Goal: Task Accomplishment & Management: Manage account settings

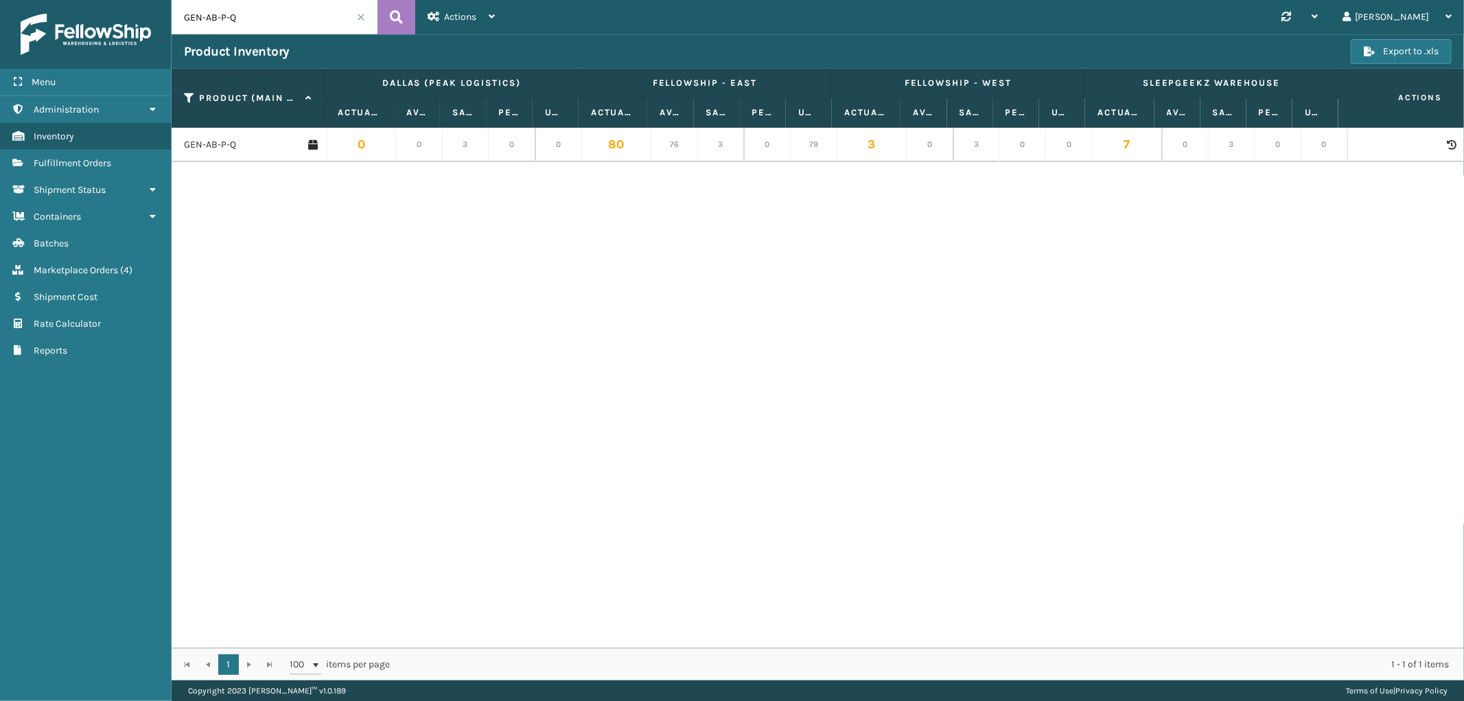
click at [252, 8] on input "GEN-AB-P-Q" at bounding box center [275, 17] width 206 height 34
click at [207, 146] on link "GEN-AB-P-Q" at bounding box center [210, 145] width 52 height 14
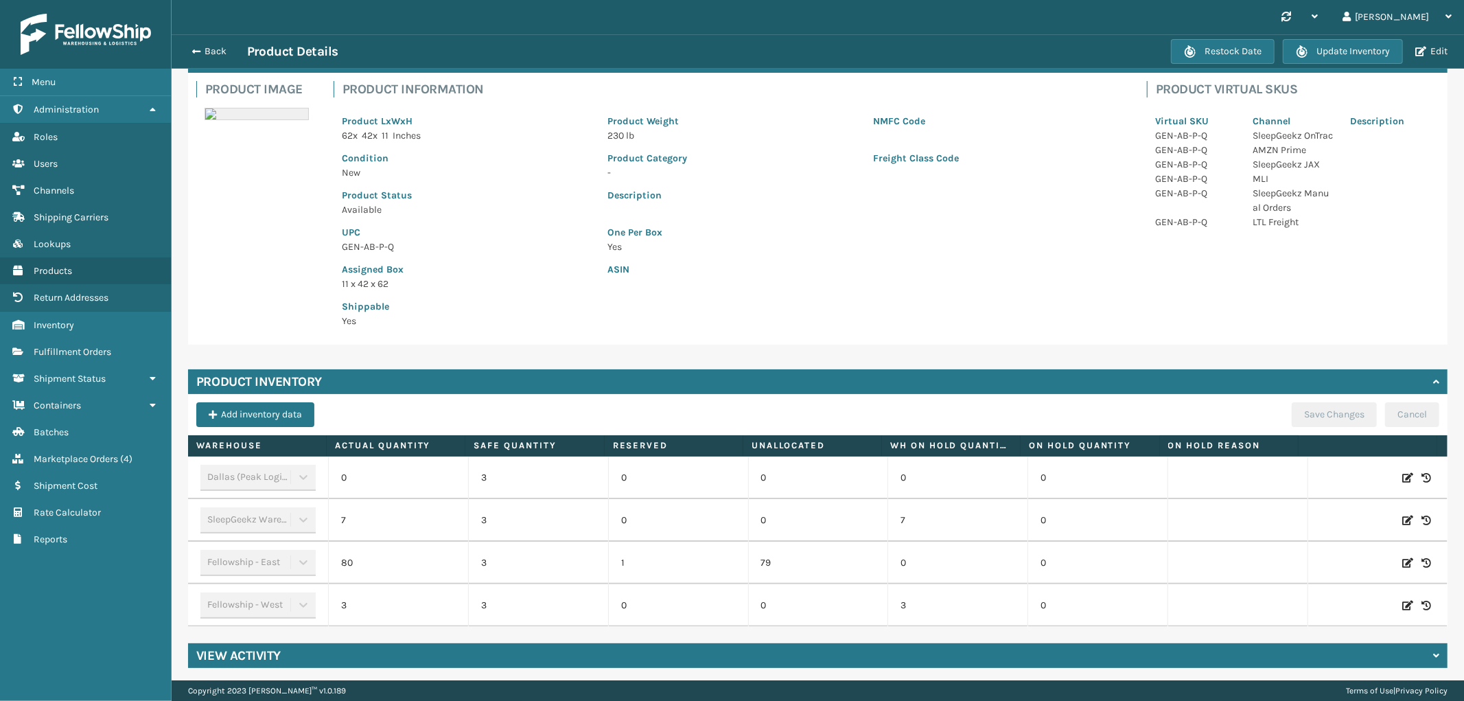
scroll to position [88, 0]
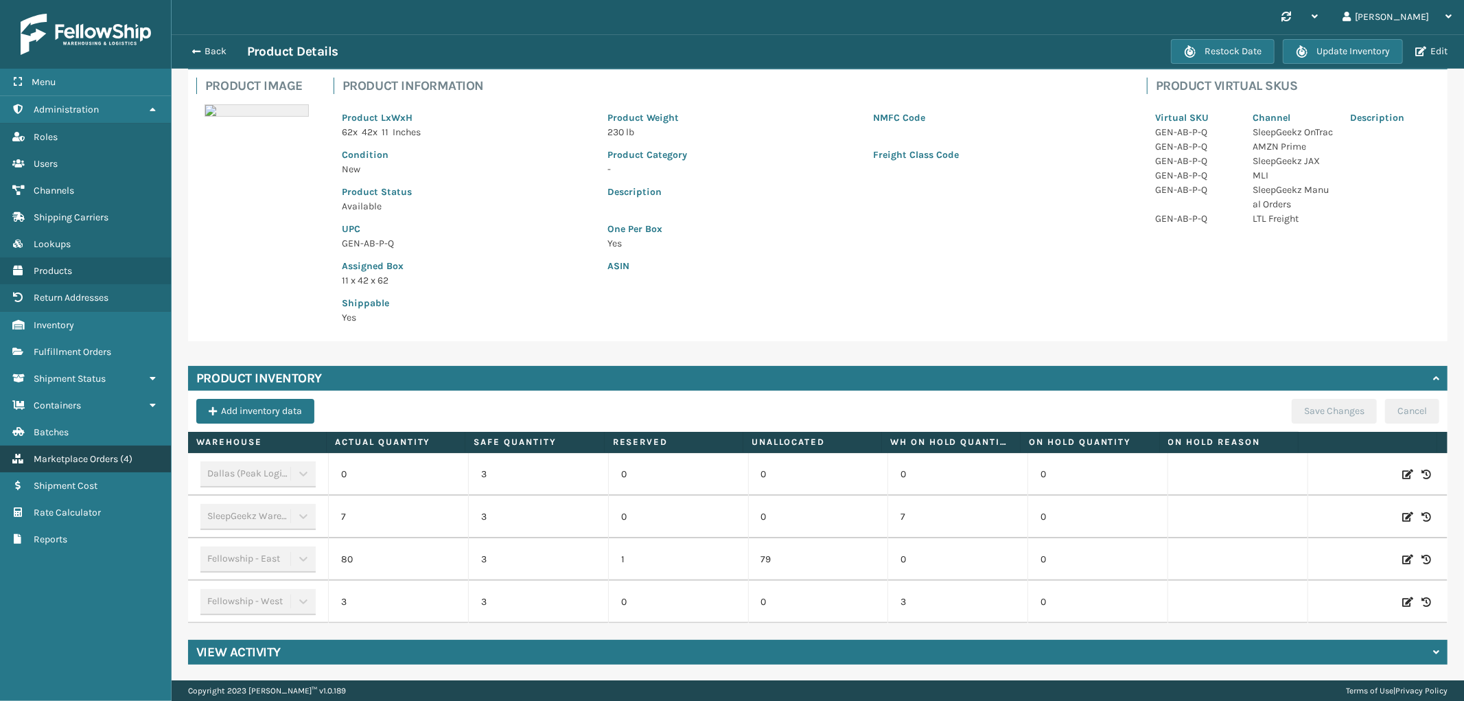
click at [51, 453] on span "Marketplace Orders" at bounding box center [76, 459] width 84 height 12
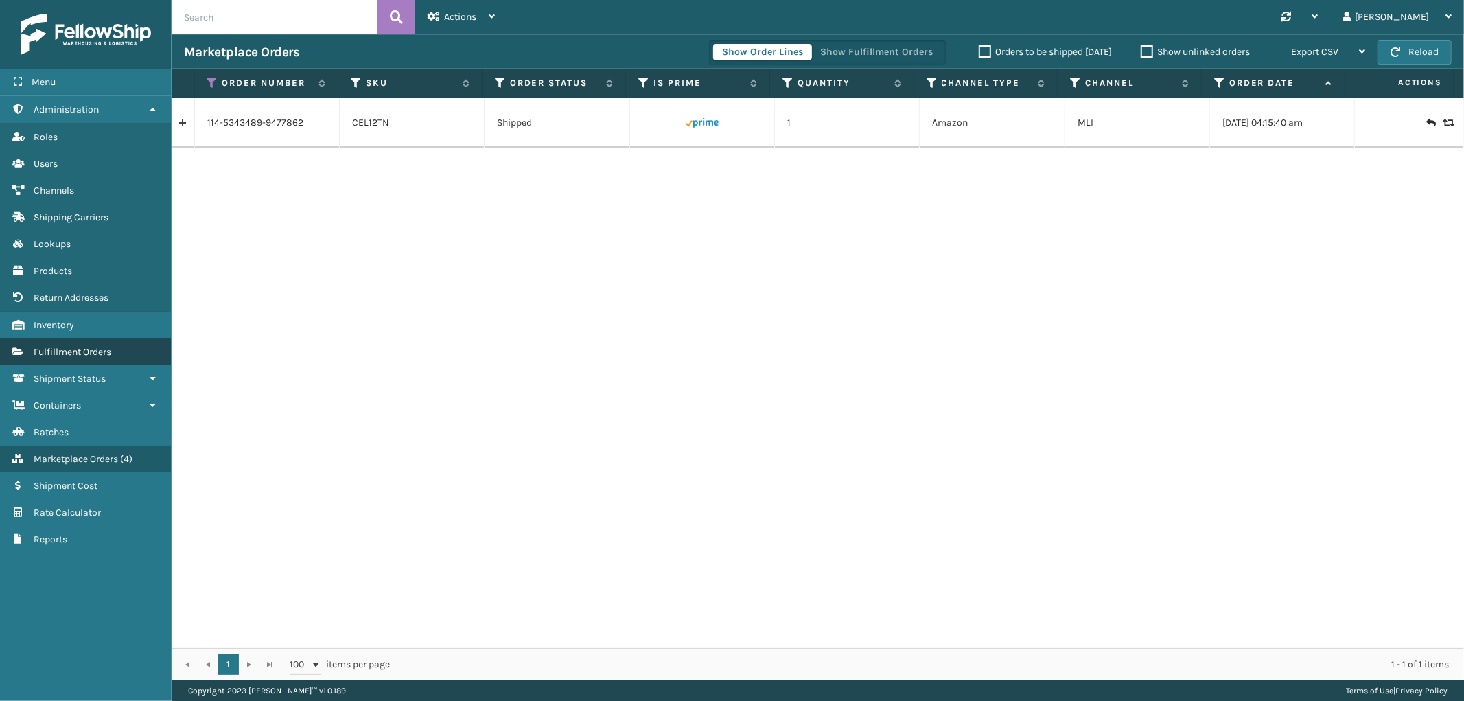
click at [41, 348] on span "Fulfillment Orders" at bounding box center [73, 352] width 78 height 12
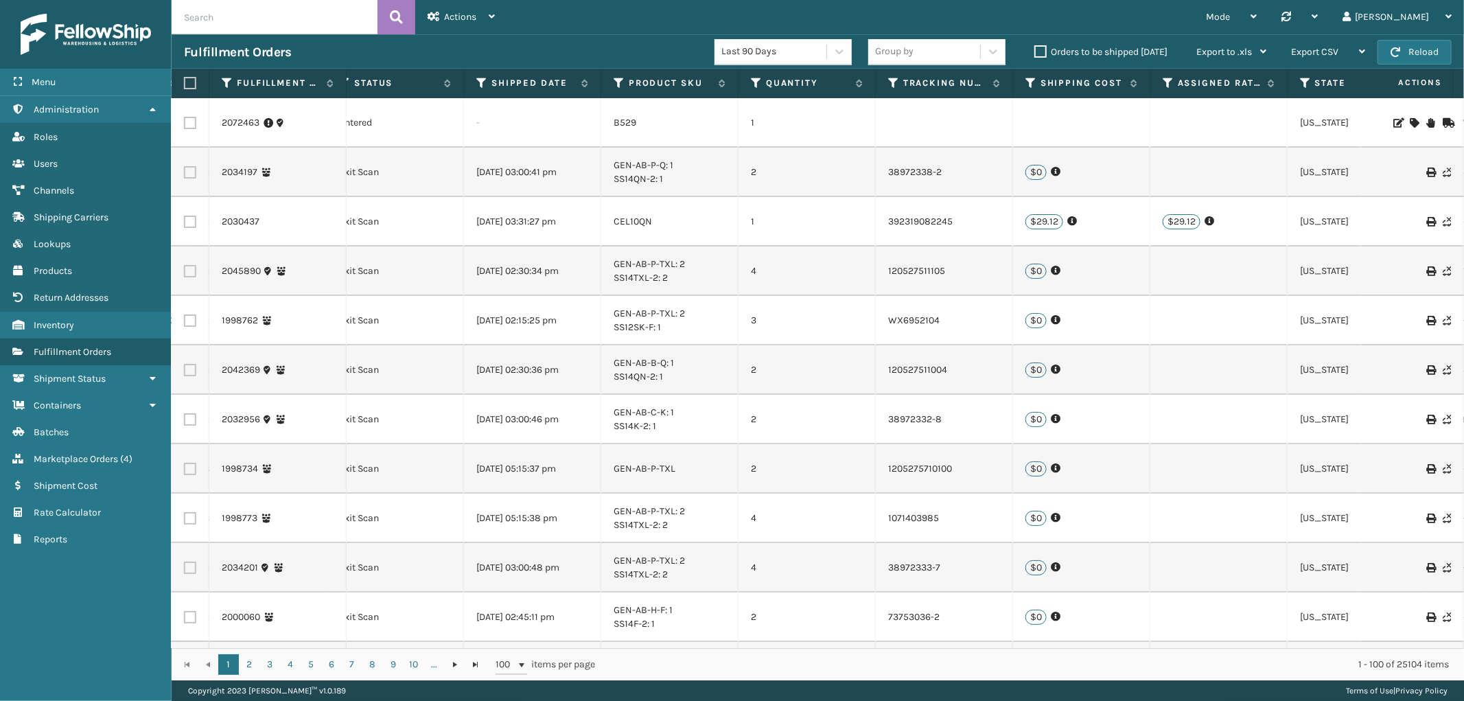
scroll to position [0, 993]
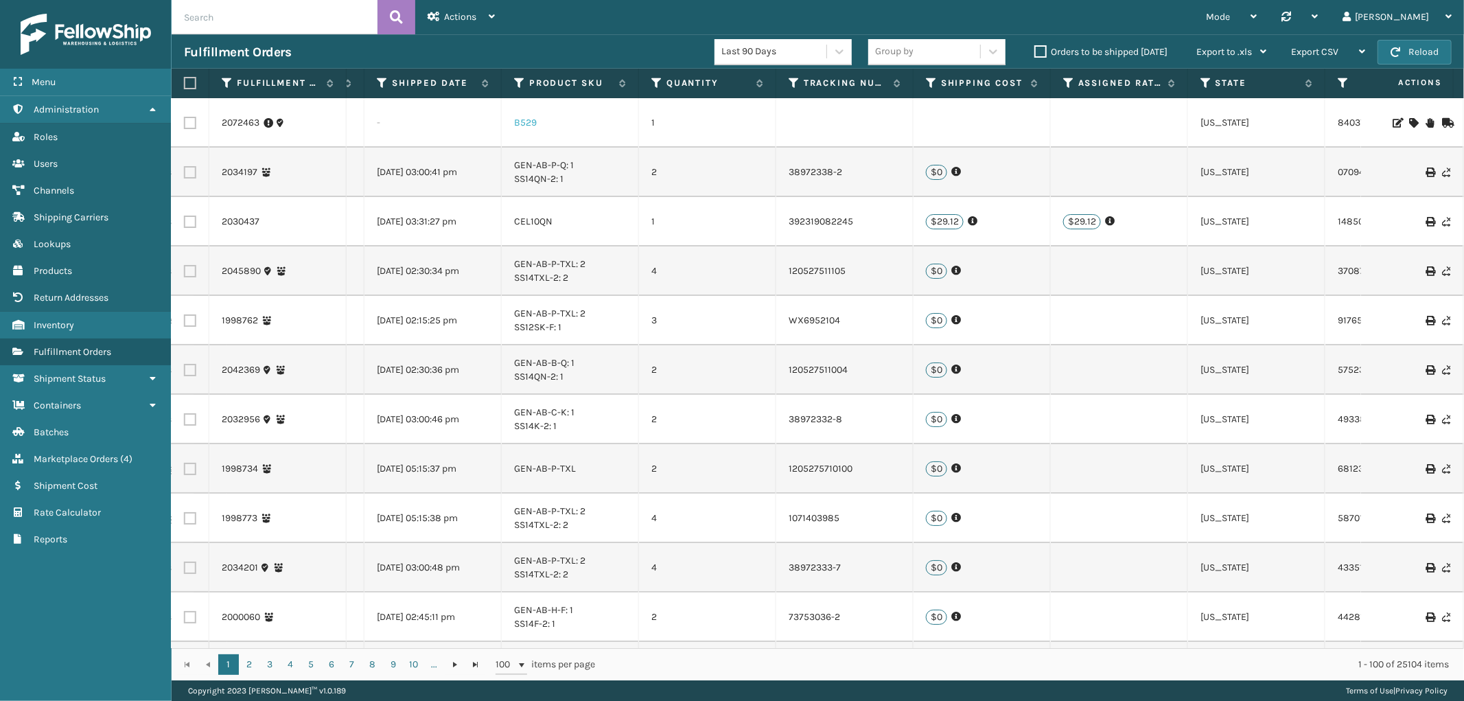
click at [527, 118] on link "B529" at bounding box center [525, 123] width 23 height 12
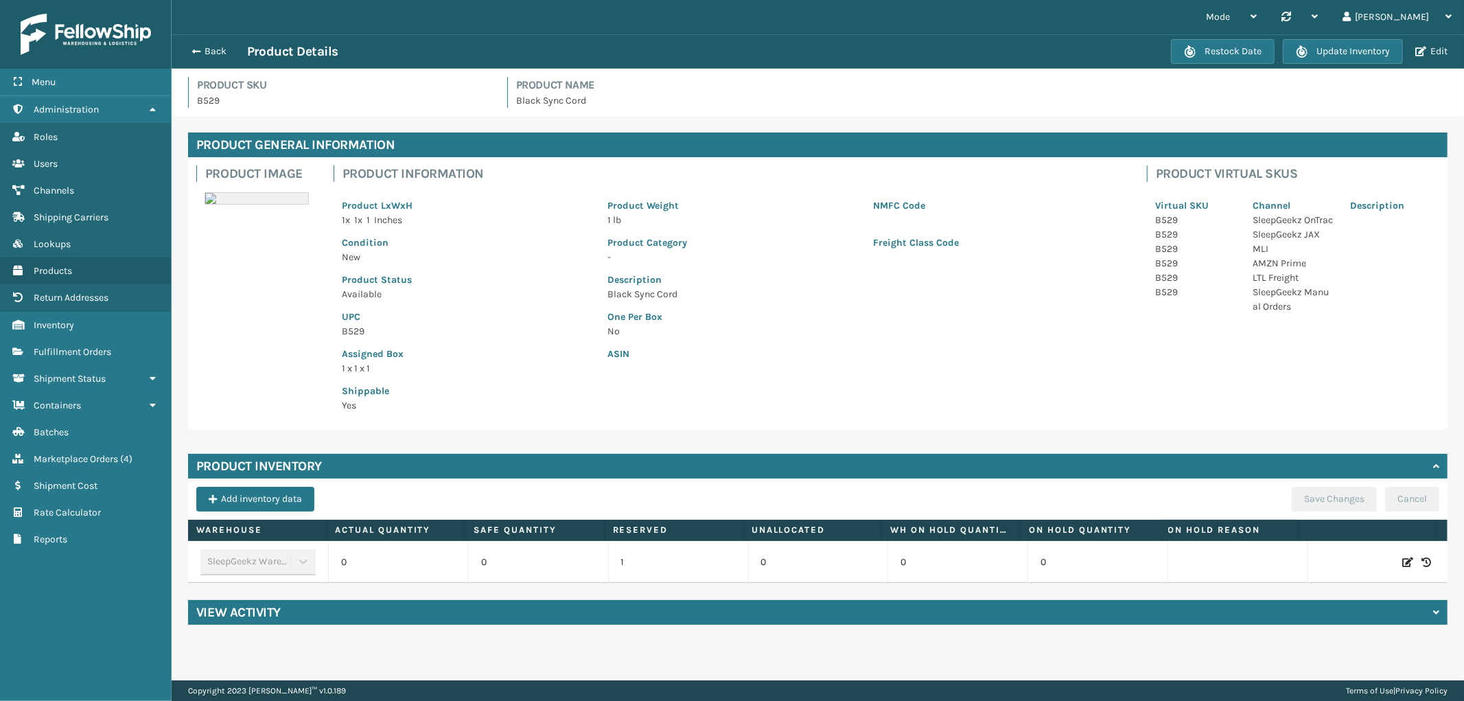
click at [1402, 563] on icon at bounding box center [1407, 562] width 11 height 14
click at [443, 559] on span "Increase value" at bounding box center [446, 564] width 11 height 11
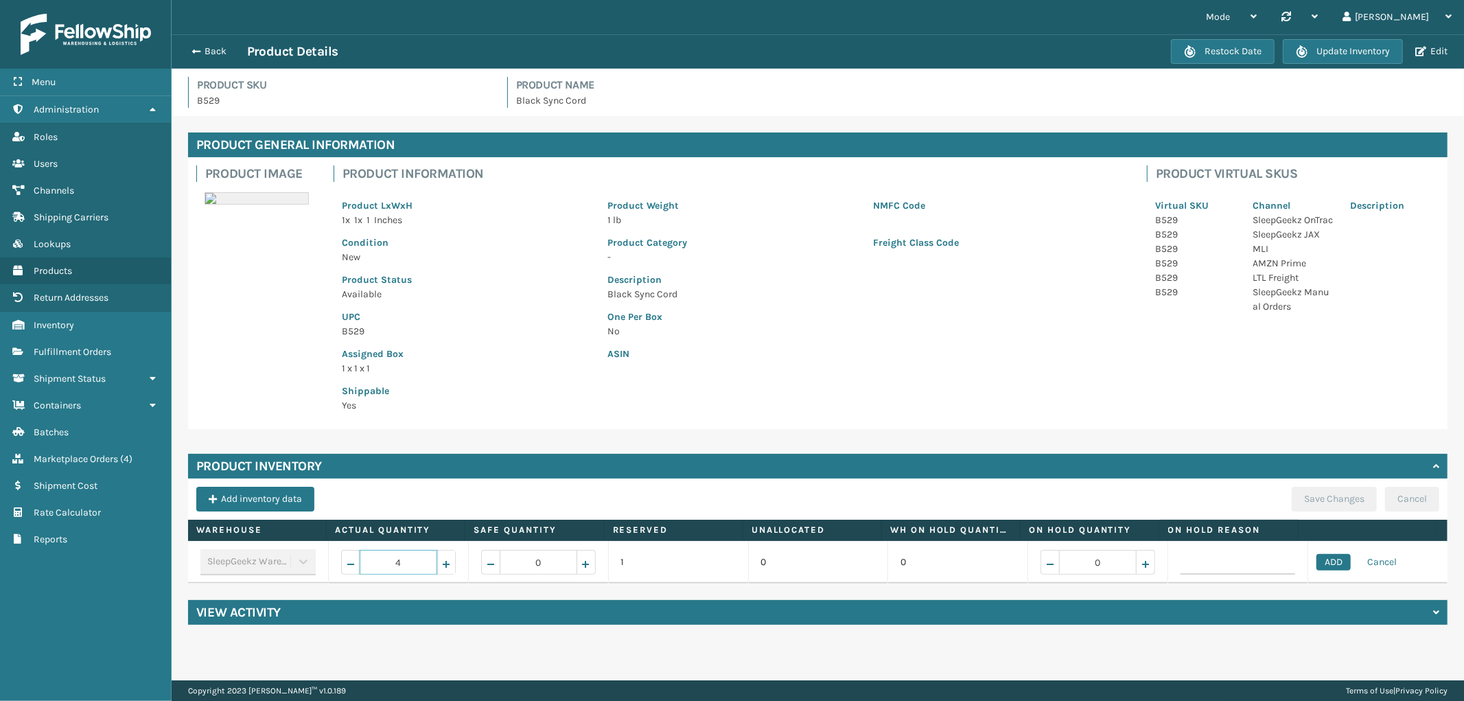
click at [443, 559] on span "Increase value" at bounding box center [446, 564] width 11 height 11
type input "5"
click at [1317, 558] on button "ADD" at bounding box center [1334, 562] width 34 height 16
click at [1301, 495] on button "Save Changes" at bounding box center [1334, 499] width 85 height 25
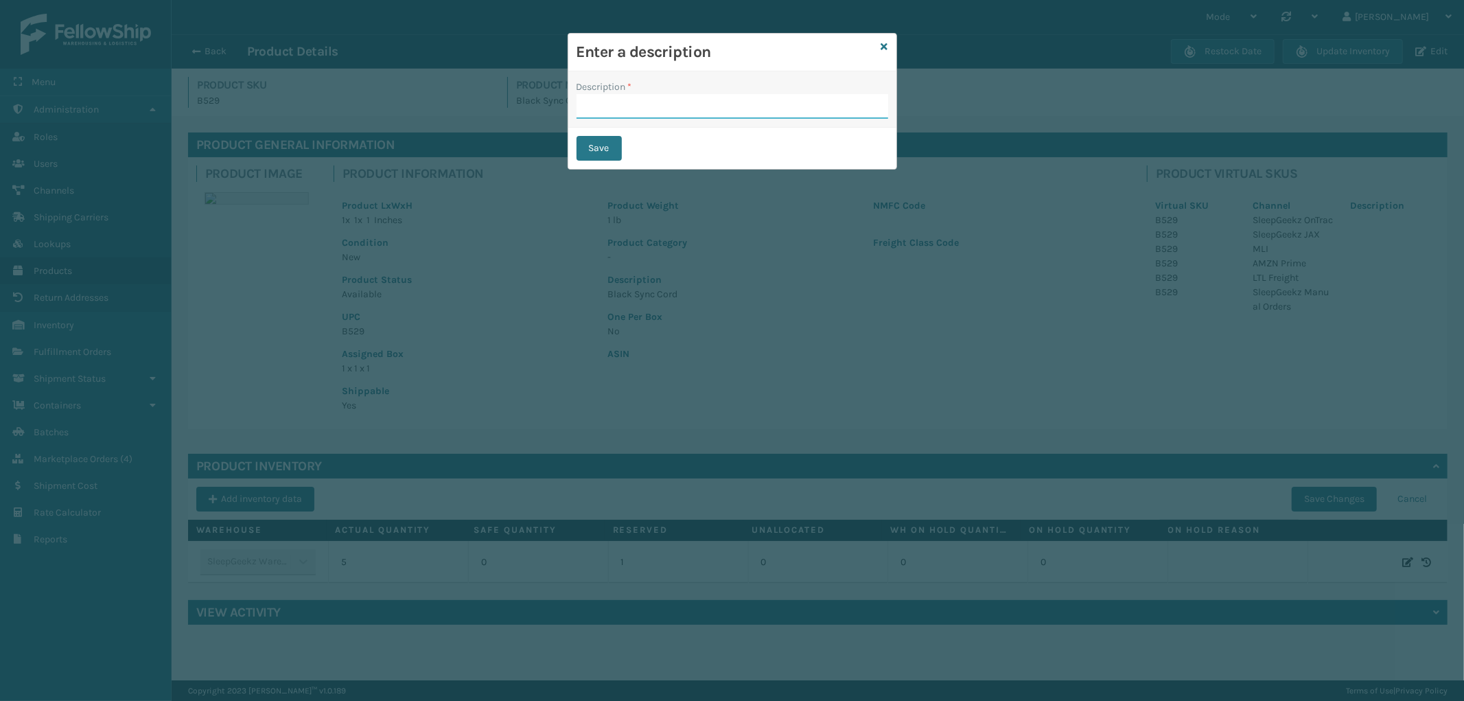
click at [632, 115] on input "Description *" at bounding box center [733, 106] width 312 height 25
type input "from inventory"
click at [614, 148] on button "Save" at bounding box center [599, 148] width 45 height 25
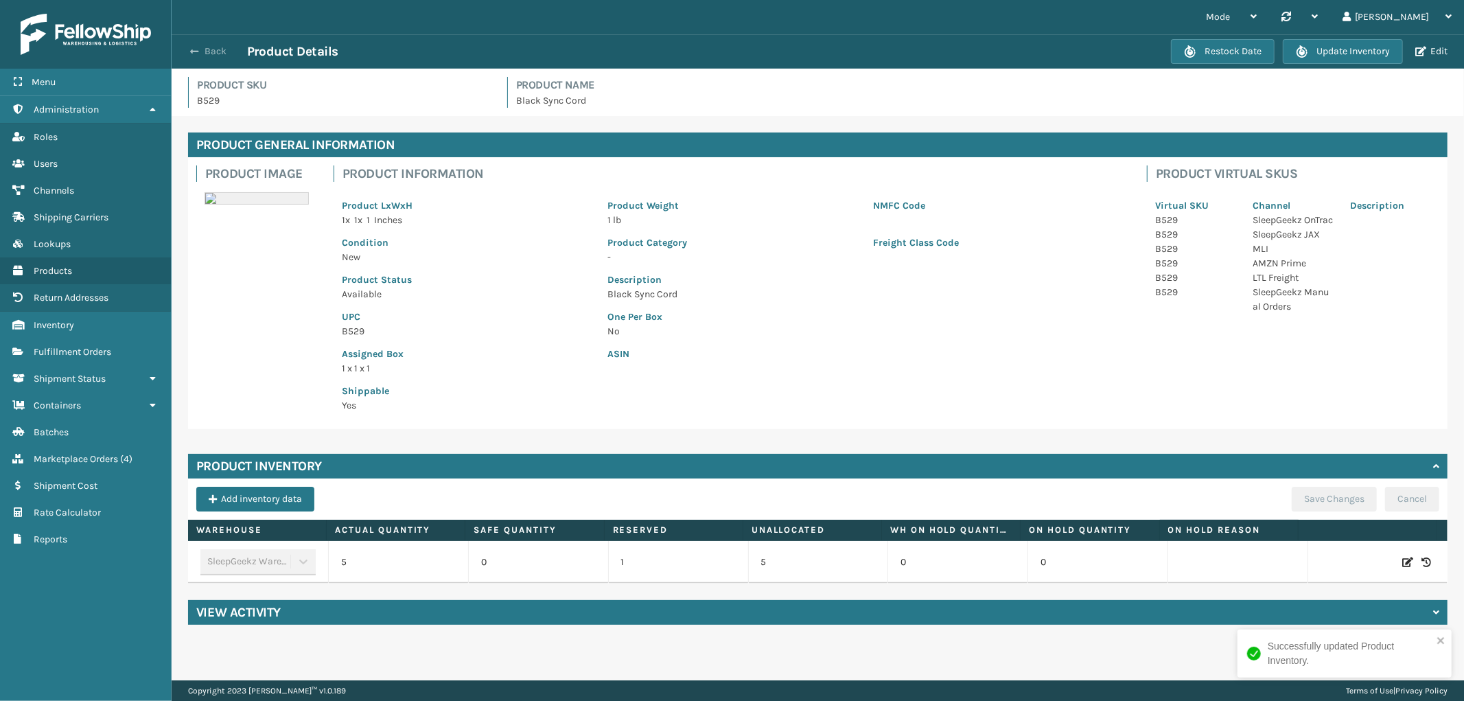
click at [209, 45] on button "Back" at bounding box center [215, 51] width 63 height 12
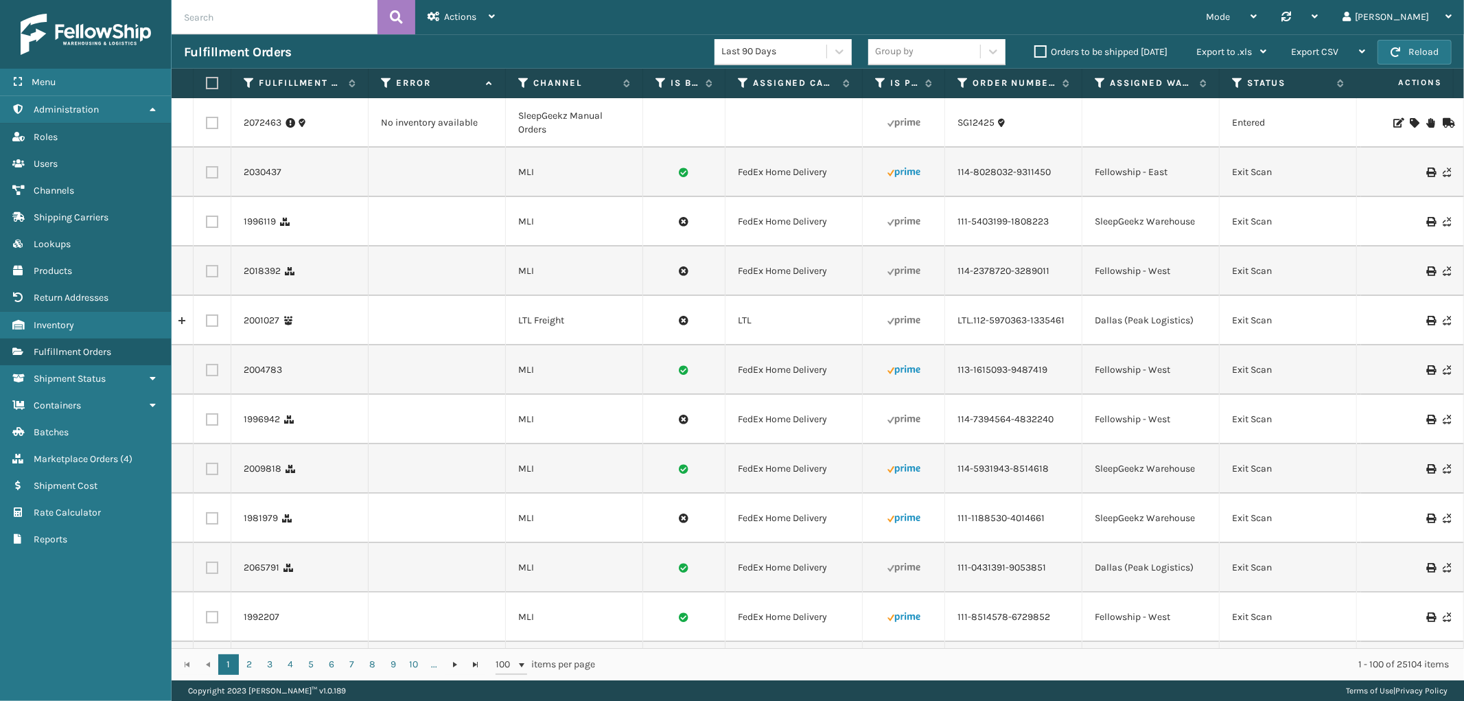
click at [1410, 122] on icon at bounding box center [1414, 123] width 8 height 10
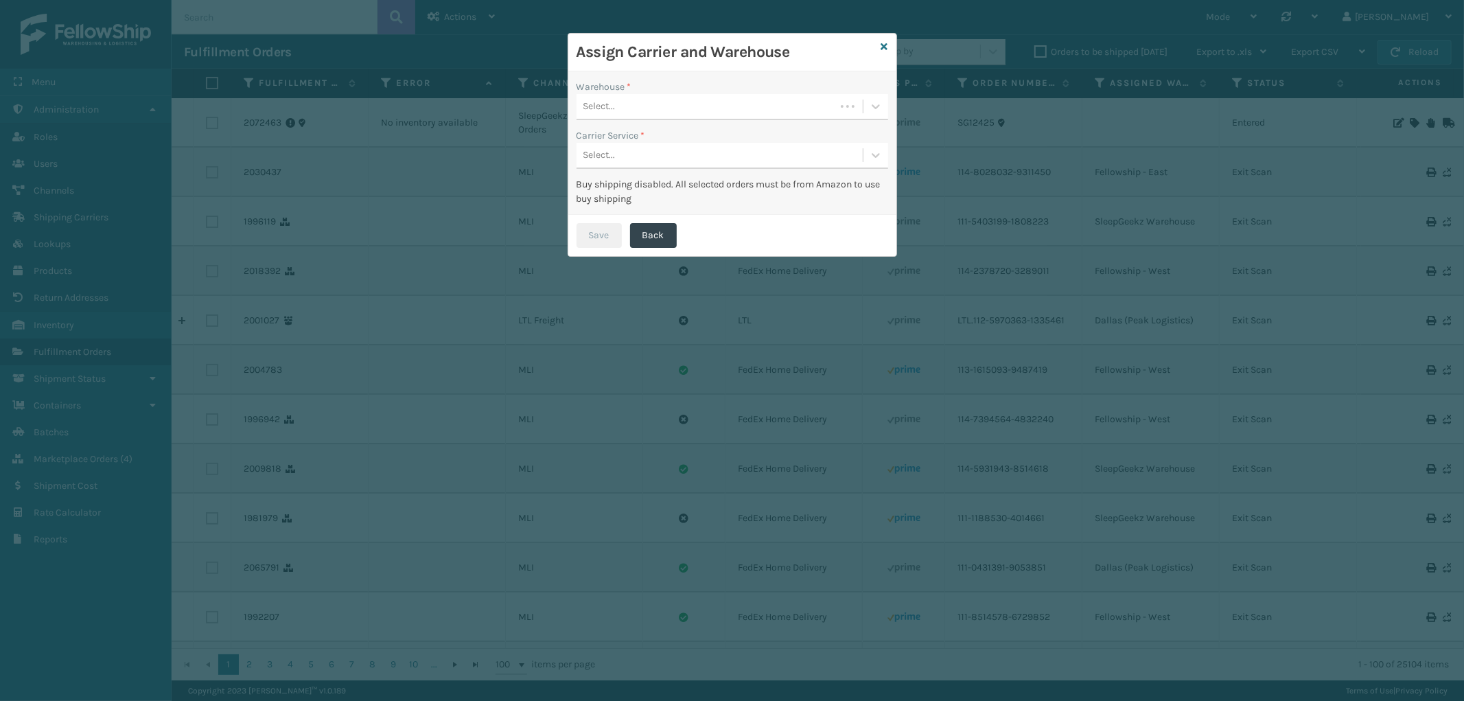
click at [733, 98] on div "Select..." at bounding box center [706, 106] width 259 height 23
click at [708, 131] on div "SleepGeekz Warehouse" at bounding box center [733, 140] width 312 height 25
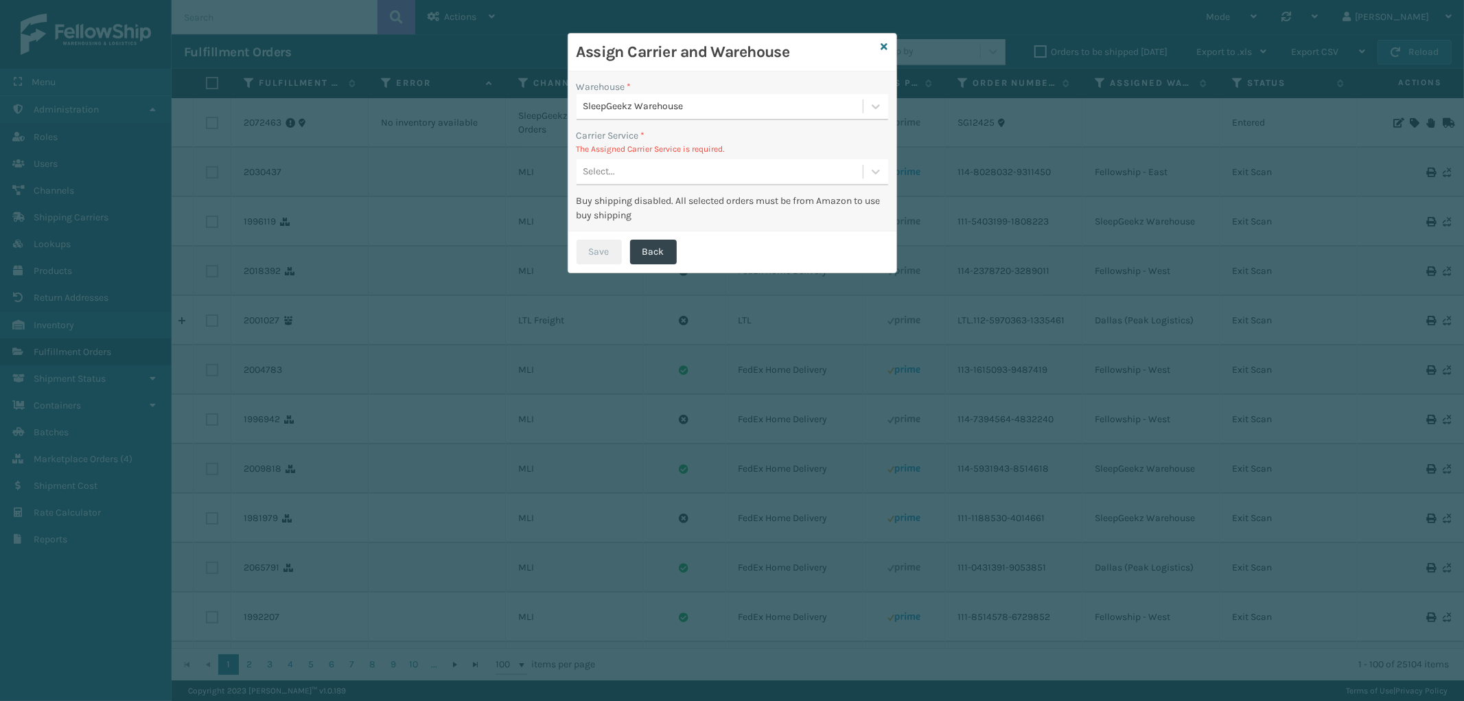
click at [697, 172] on div "Select..." at bounding box center [720, 172] width 286 height 23
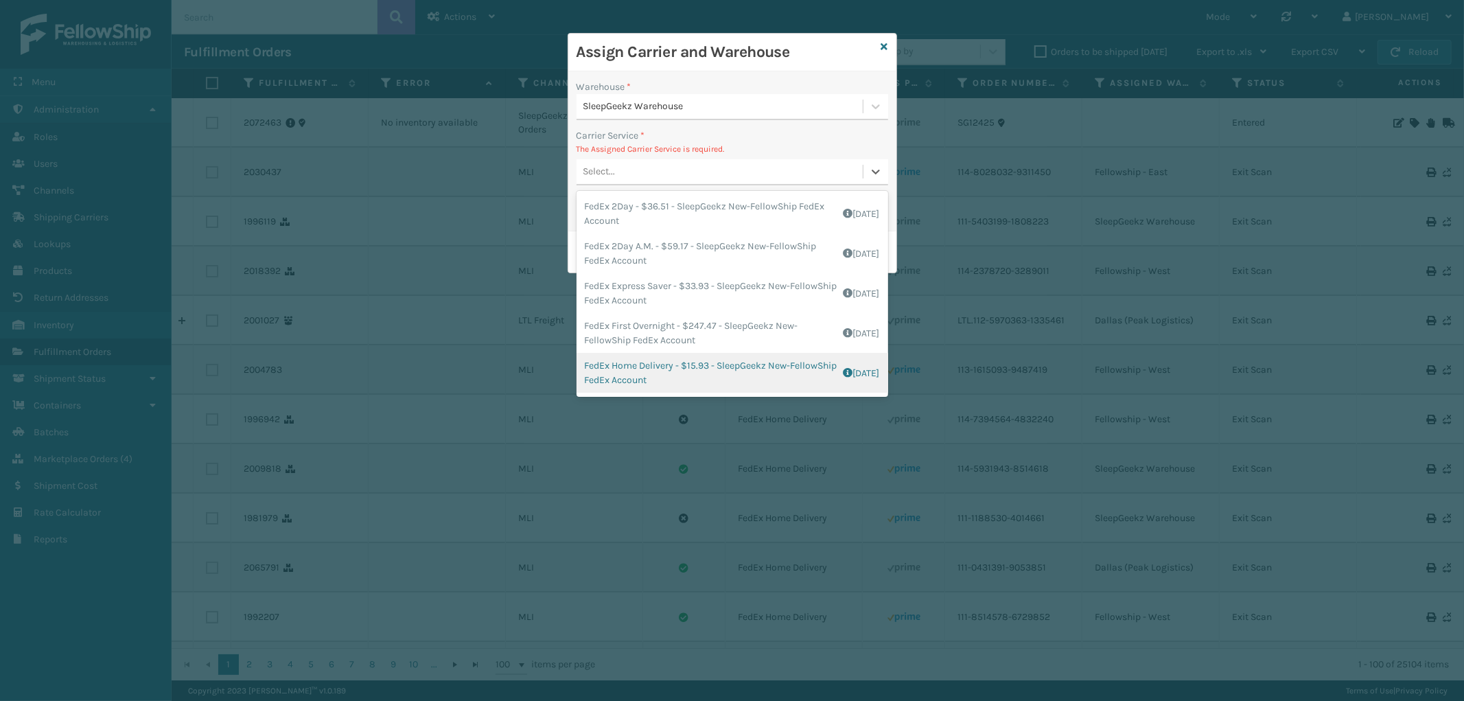
click at [714, 373] on div "FedEx Home Delivery - $15.93 - SleepGeekz New-FellowShip FedEx Account Shipping…" at bounding box center [733, 373] width 312 height 40
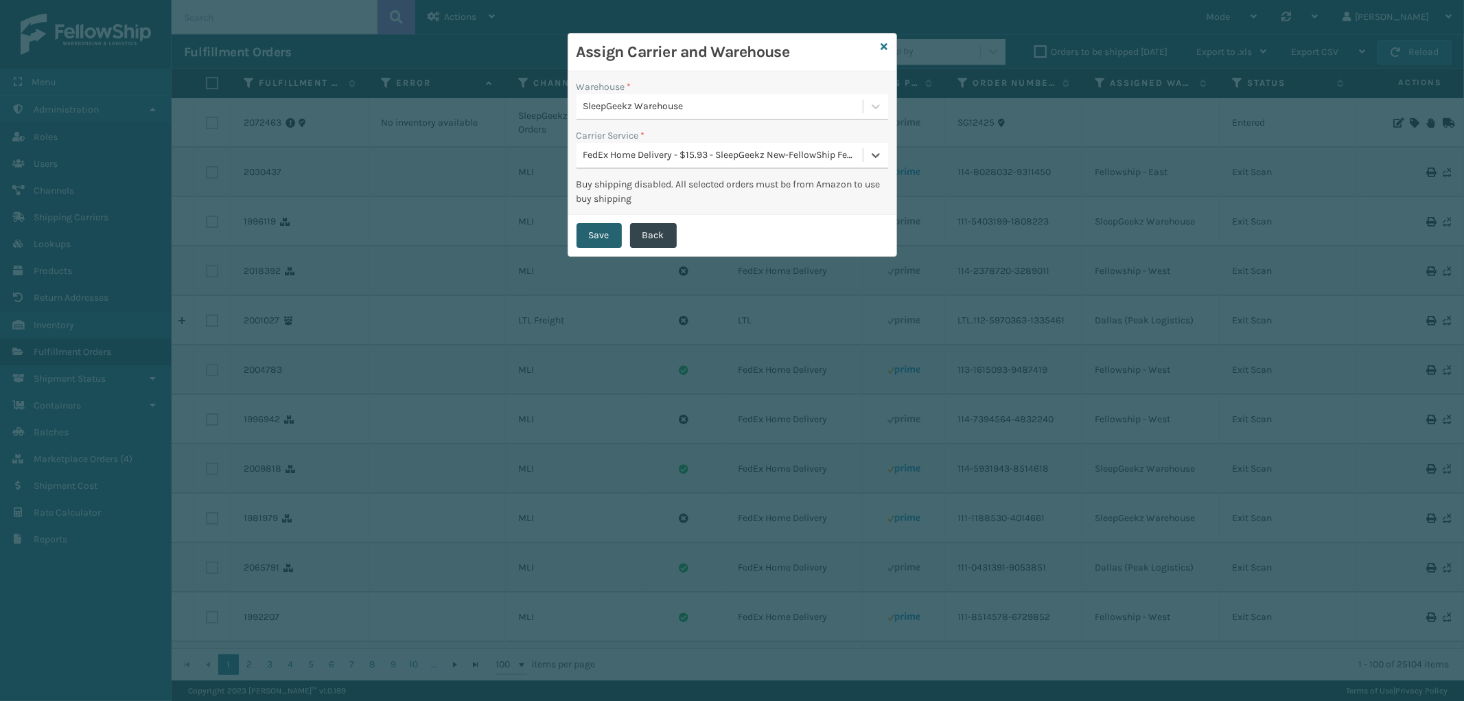
click at [586, 227] on button "Save" at bounding box center [599, 235] width 45 height 25
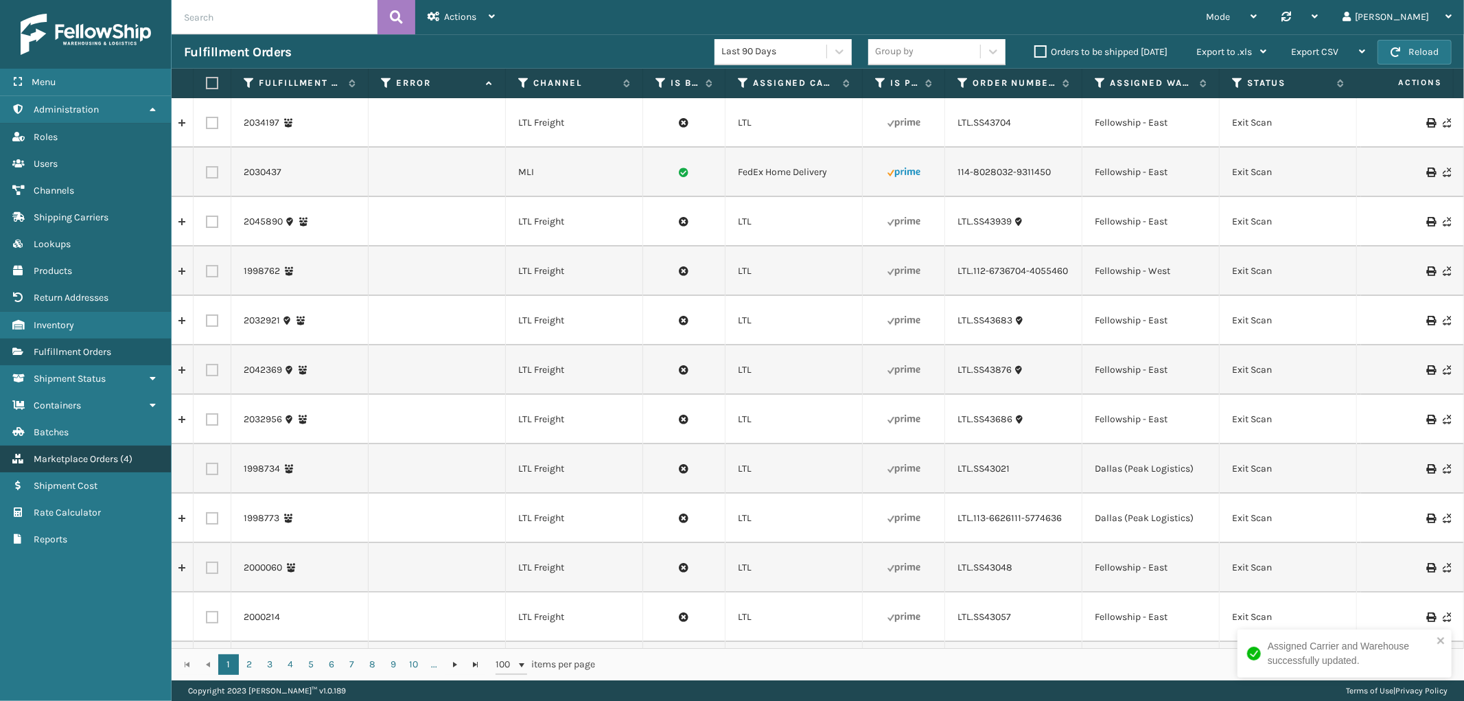
click at [67, 461] on link "Marketplace Orders ( 4 )" at bounding box center [85, 458] width 171 height 27
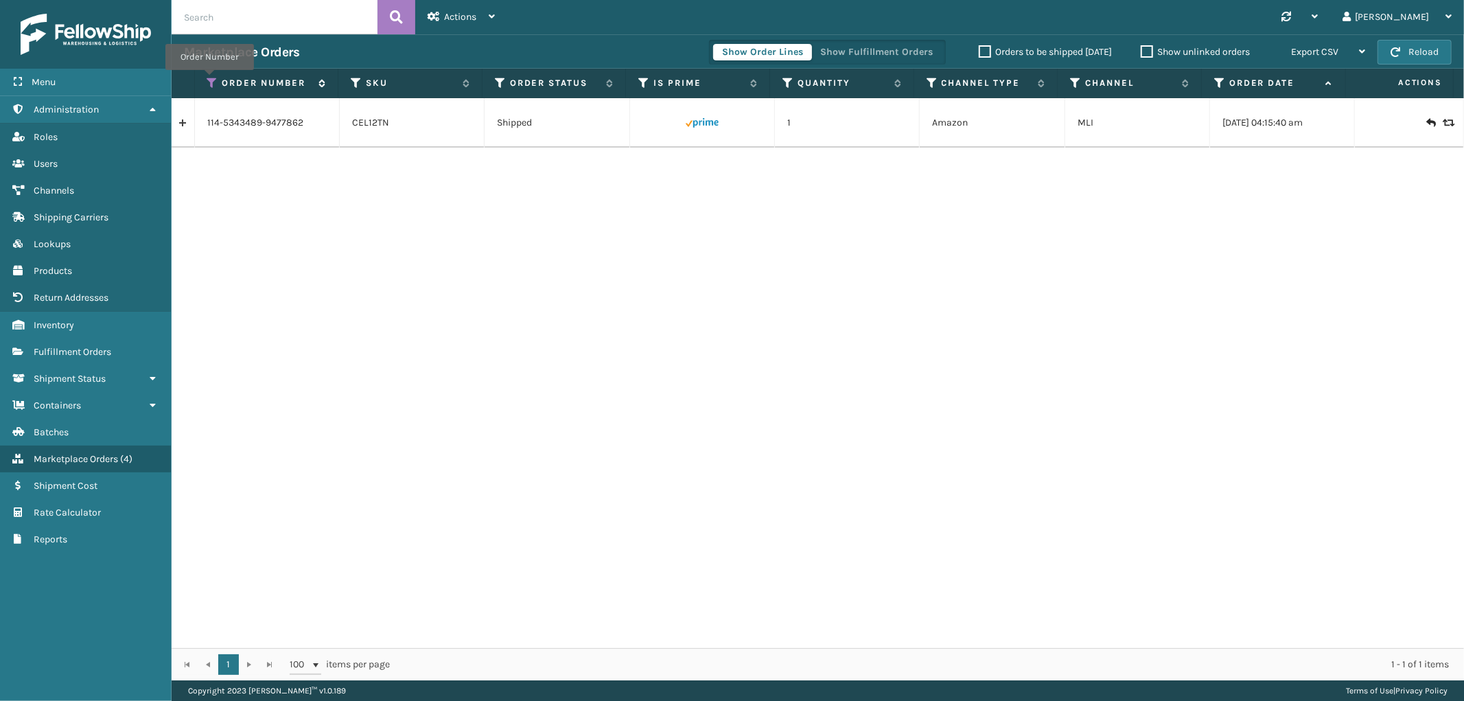
click at [209, 80] on icon at bounding box center [212, 83] width 11 height 12
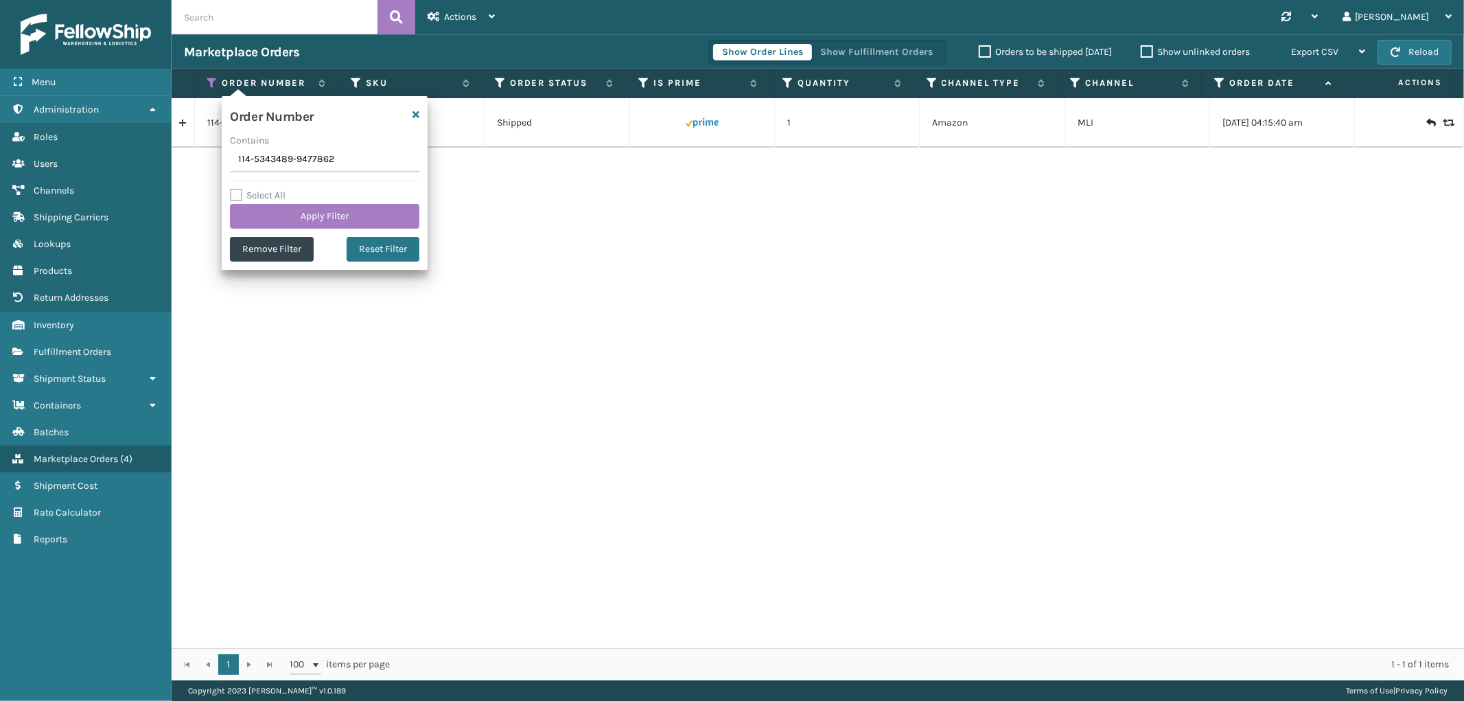
click at [270, 154] on input "114-5343489-9477862" at bounding box center [324, 160] width 189 height 25
type input "SS44569"
click at [271, 224] on button "Apply Filter" at bounding box center [324, 216] width 189 height 25
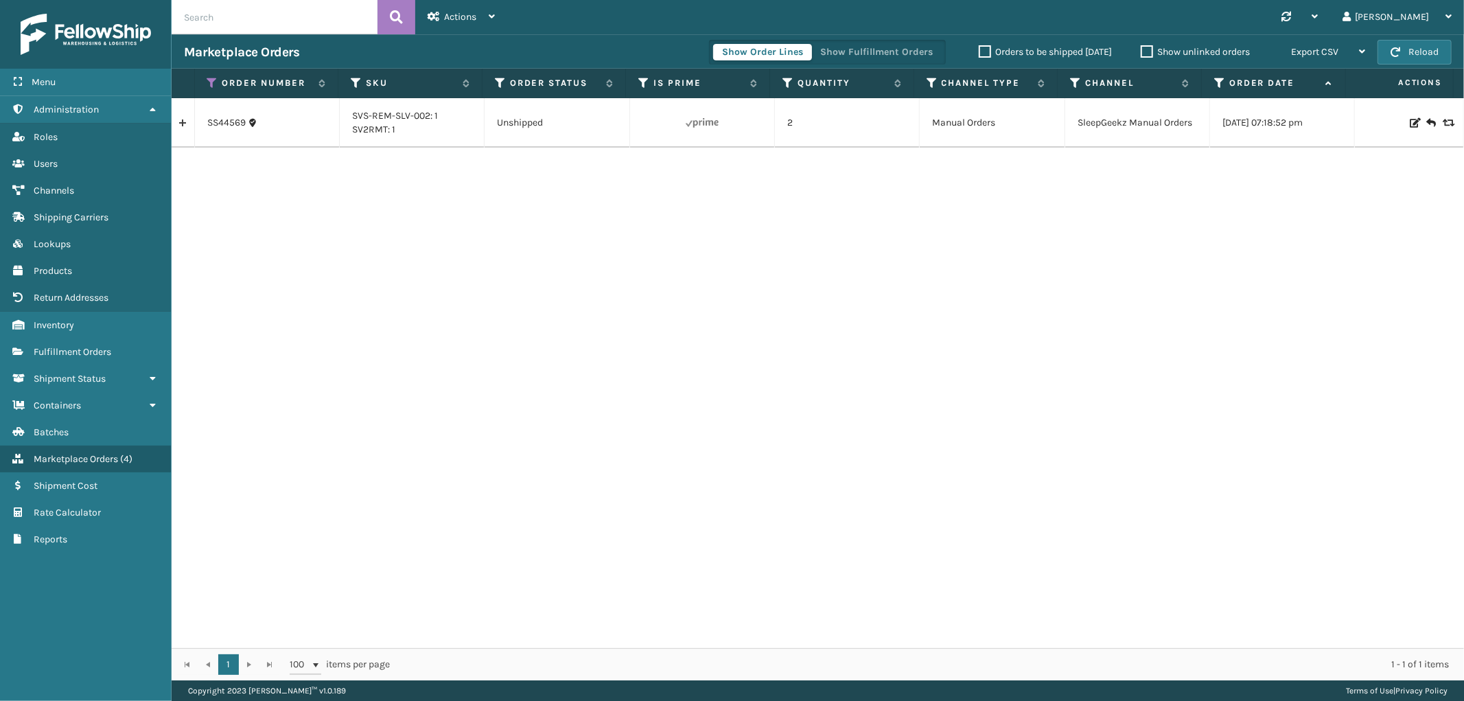
click at [174, 122] on link at bounding box center [183, 123] width 23 height 22
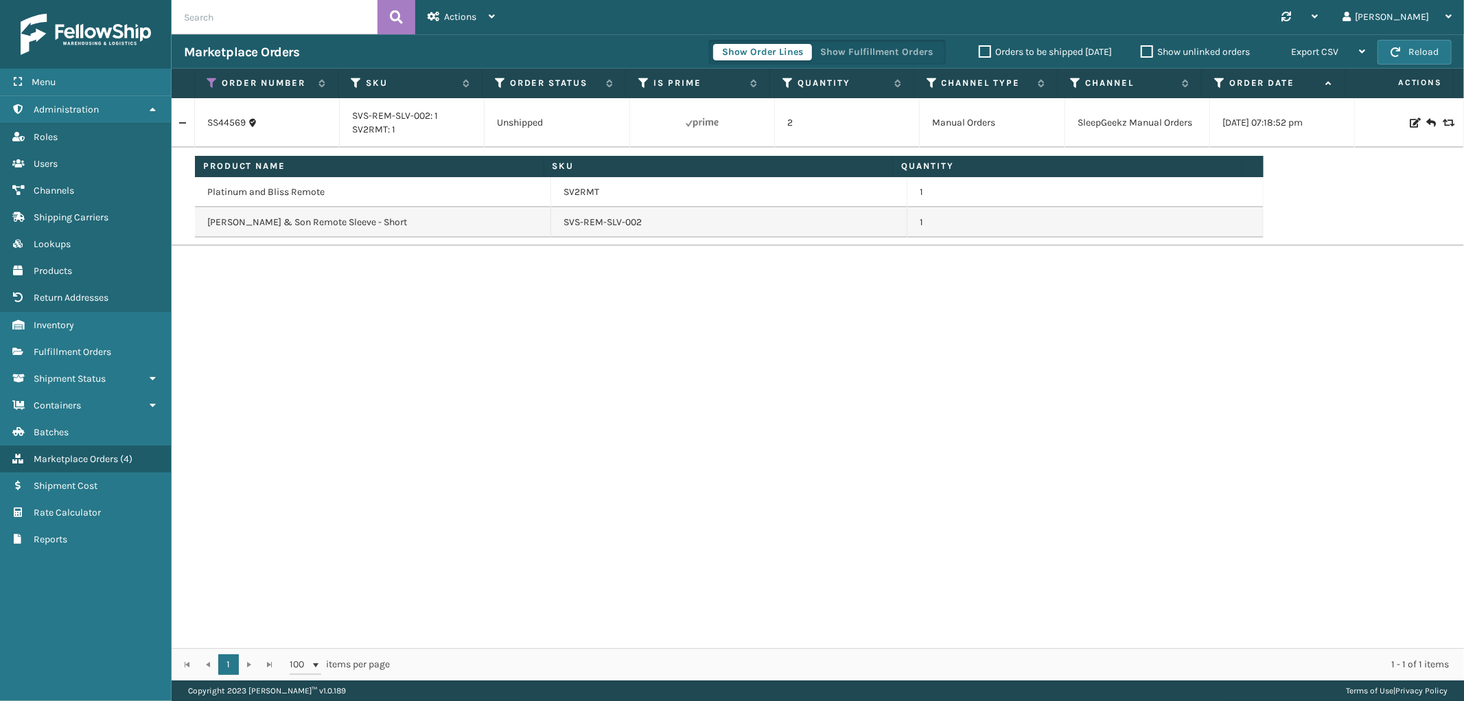
click at [881, 40] on div "Show Order Lines Show Fulfillment Orders" at bounding box center [827, 52] width 237 height 25
click at [881, 49] on button "Show Fulfillment Orders" at bounding box center [876, 52] width 130 height 16
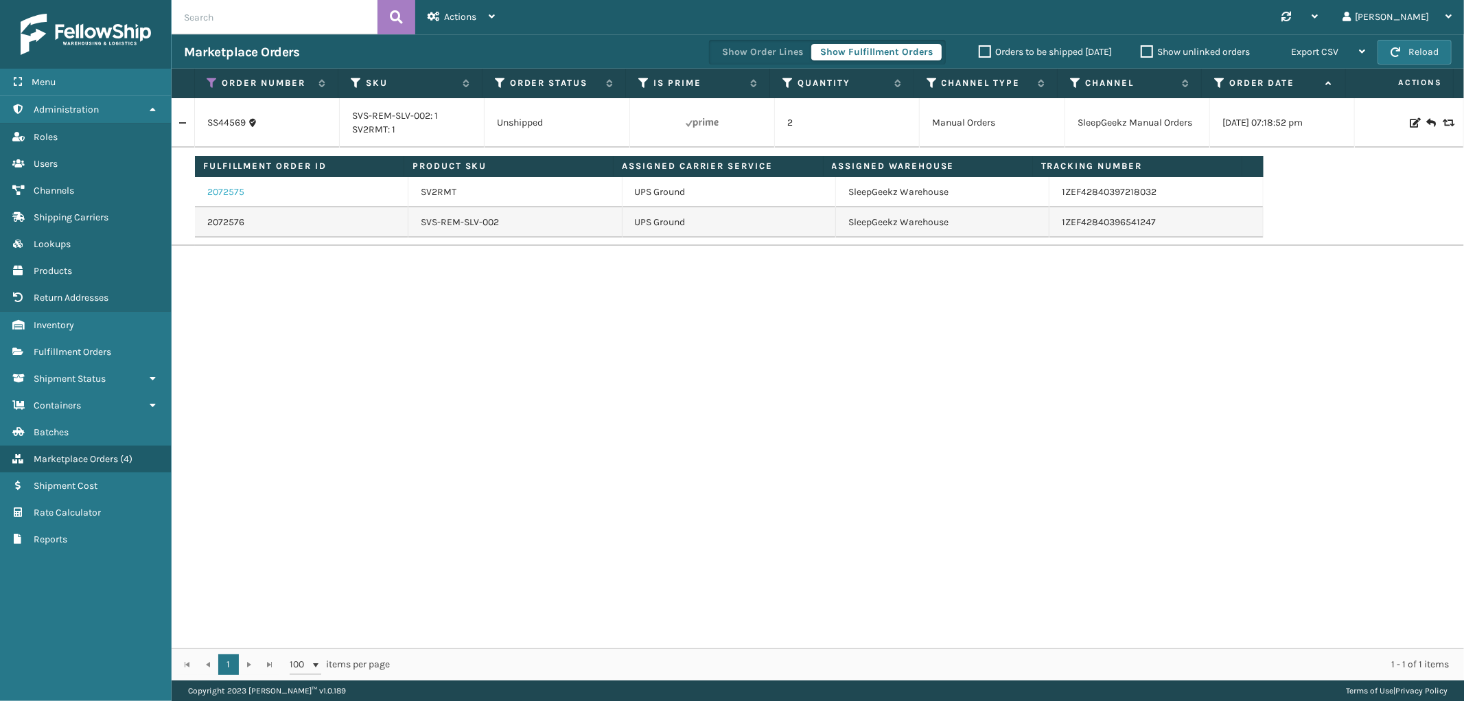
click at [230, 198] on link "2072575" at bounding box center [225, 192] width 37 height 14
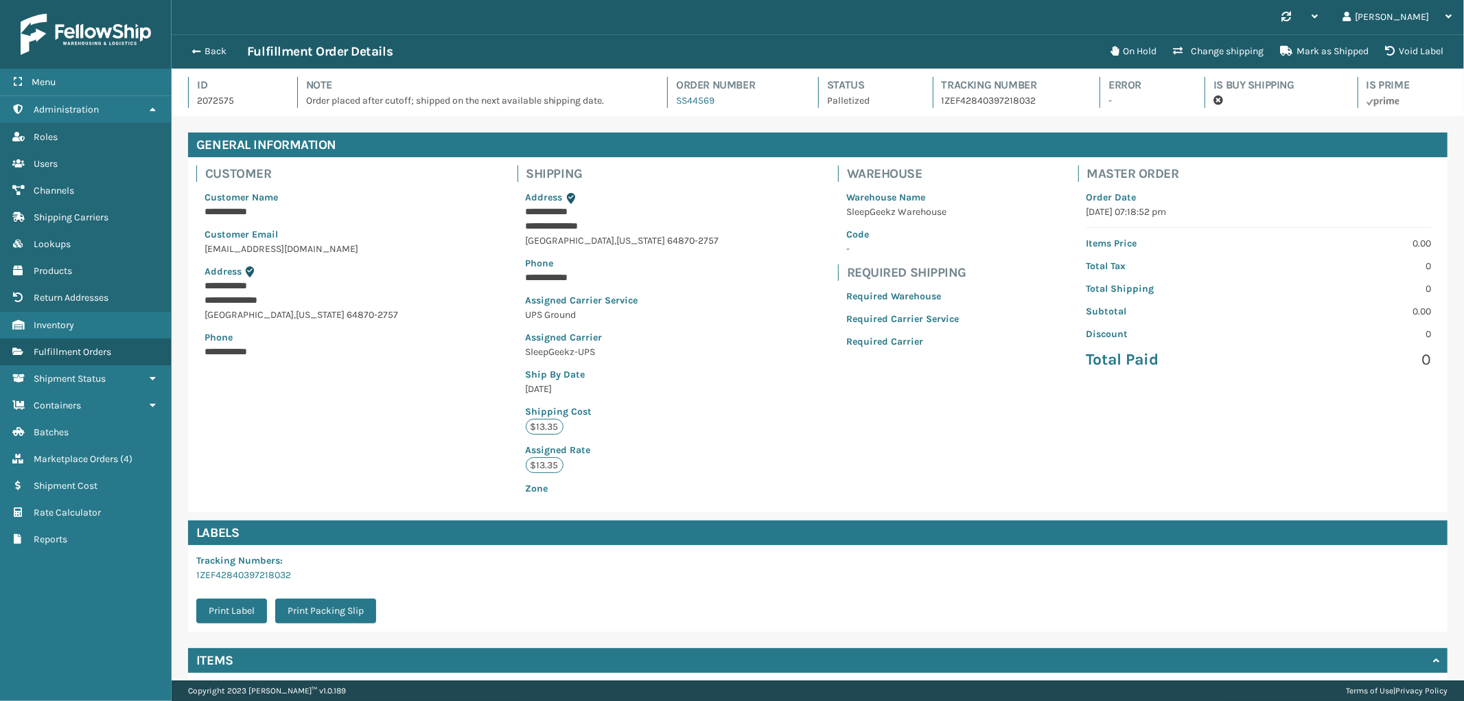
scroll to position [32, 1293]
click at [209, 49] on button "Back" at bounding box center [215, 51] width 63 height 12
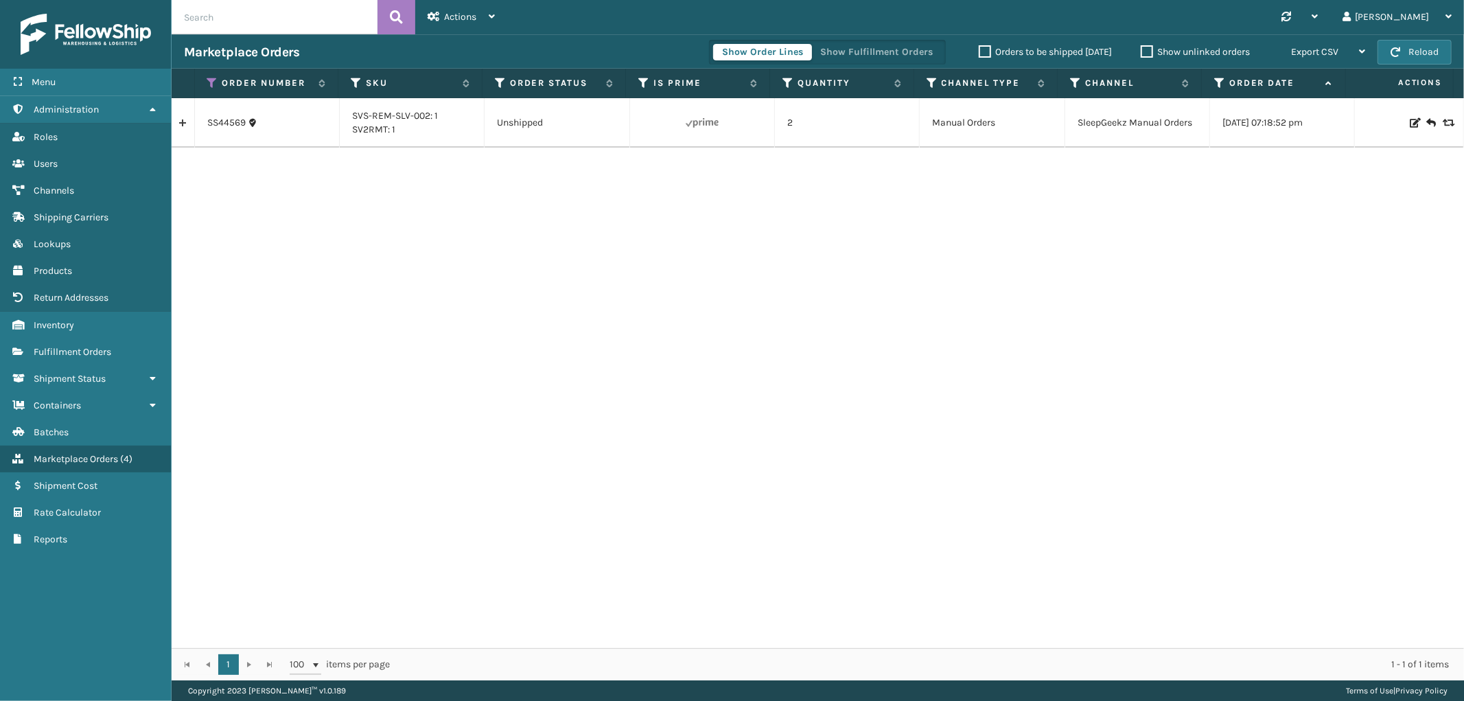
click at [174, 128] on link at bounding box center [183, 123] width 23 height 22
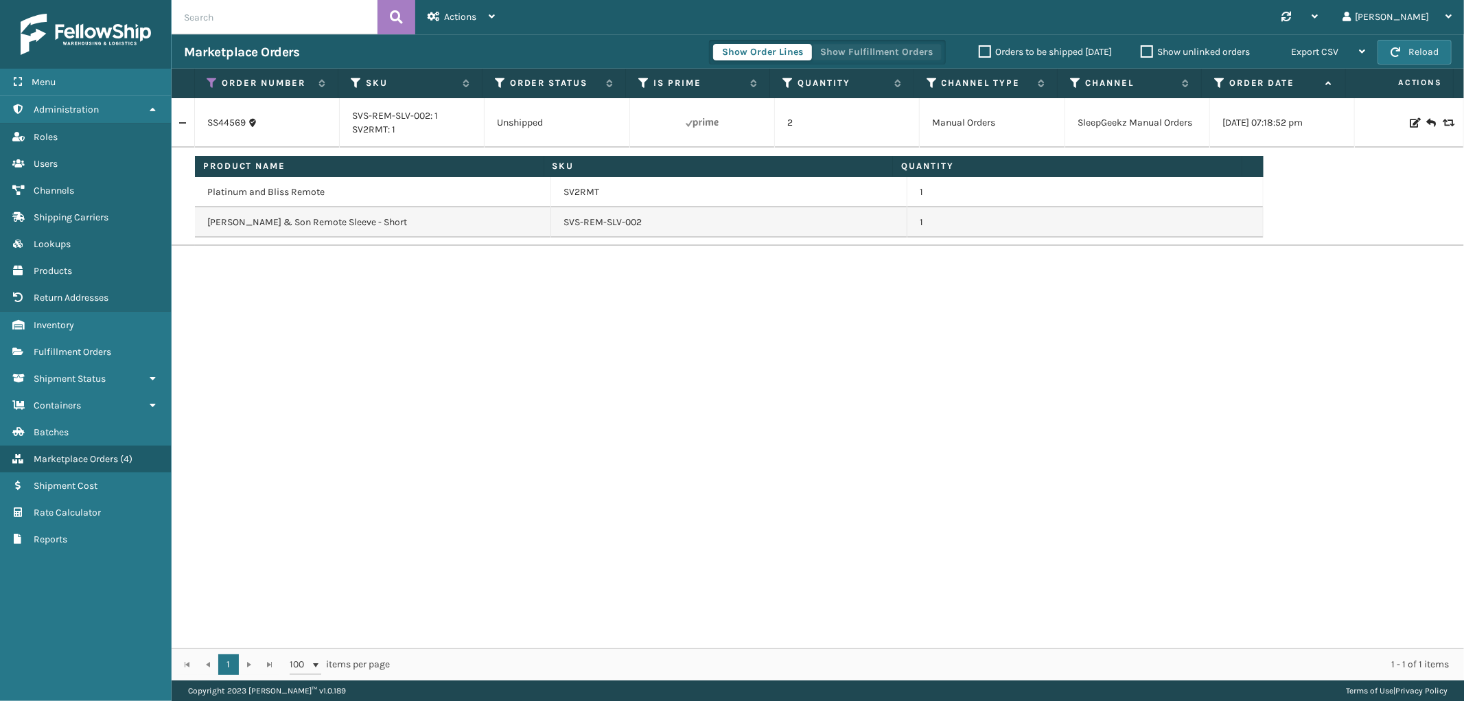
click at [903, 46] on button "Show Fulfillment Orders" at bounding box center [876, 52] width 130 height 16
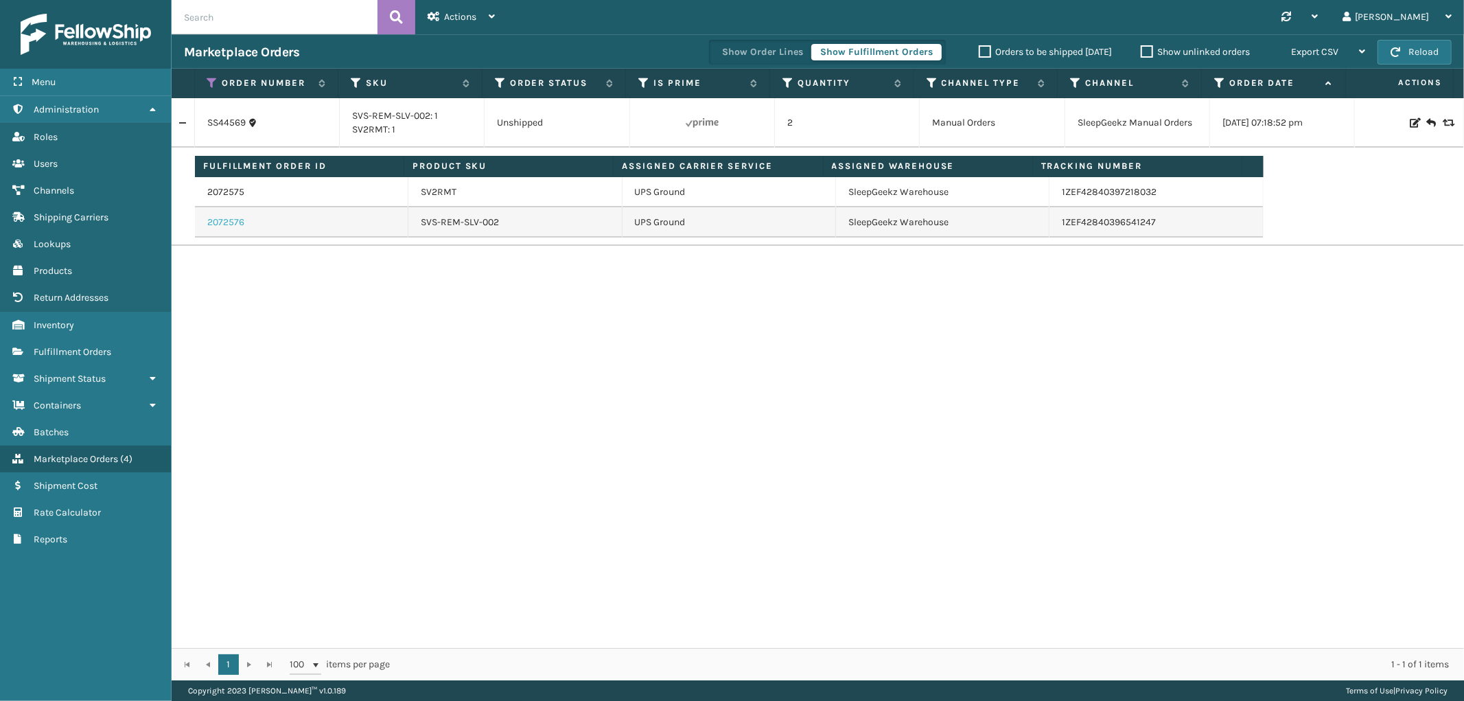
click at [229, 222] on link "2072576" at bounding box center [225, 223] width 37 height 14
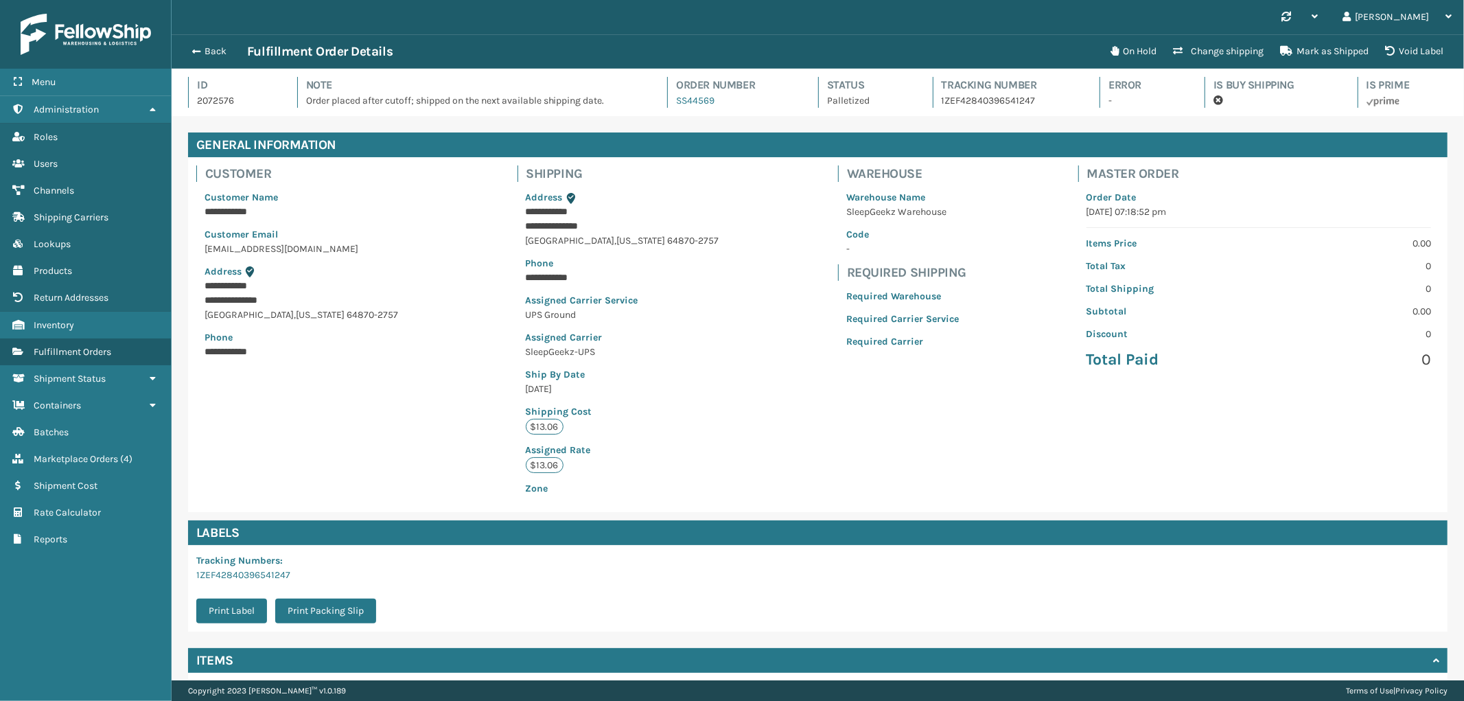
scroll to position [32, 1293]
click at [210, 51] on button "Back" at bounding box center [215, 51] width 63 height 12
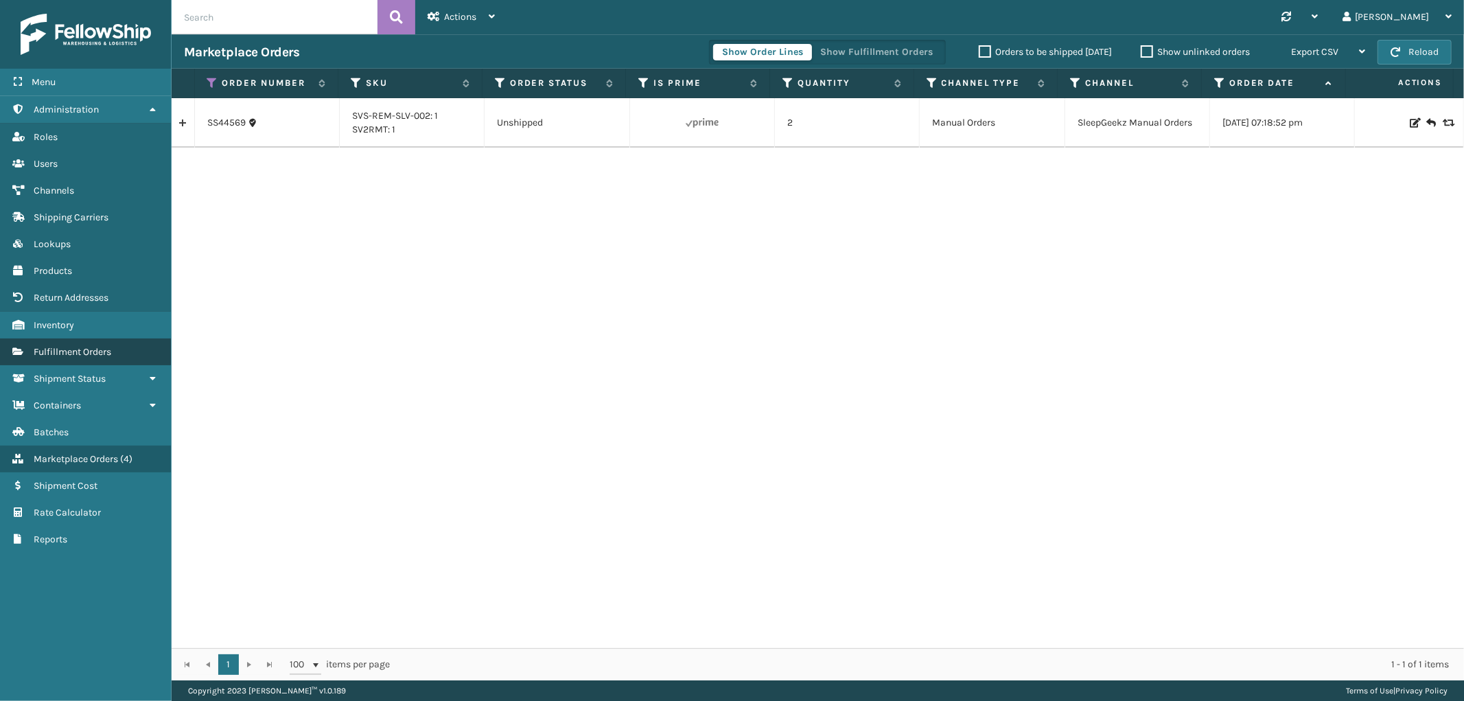
click at [108, 346] on span "Fulfillment Orders" at bounding box center [73, 352] width 78 height 12
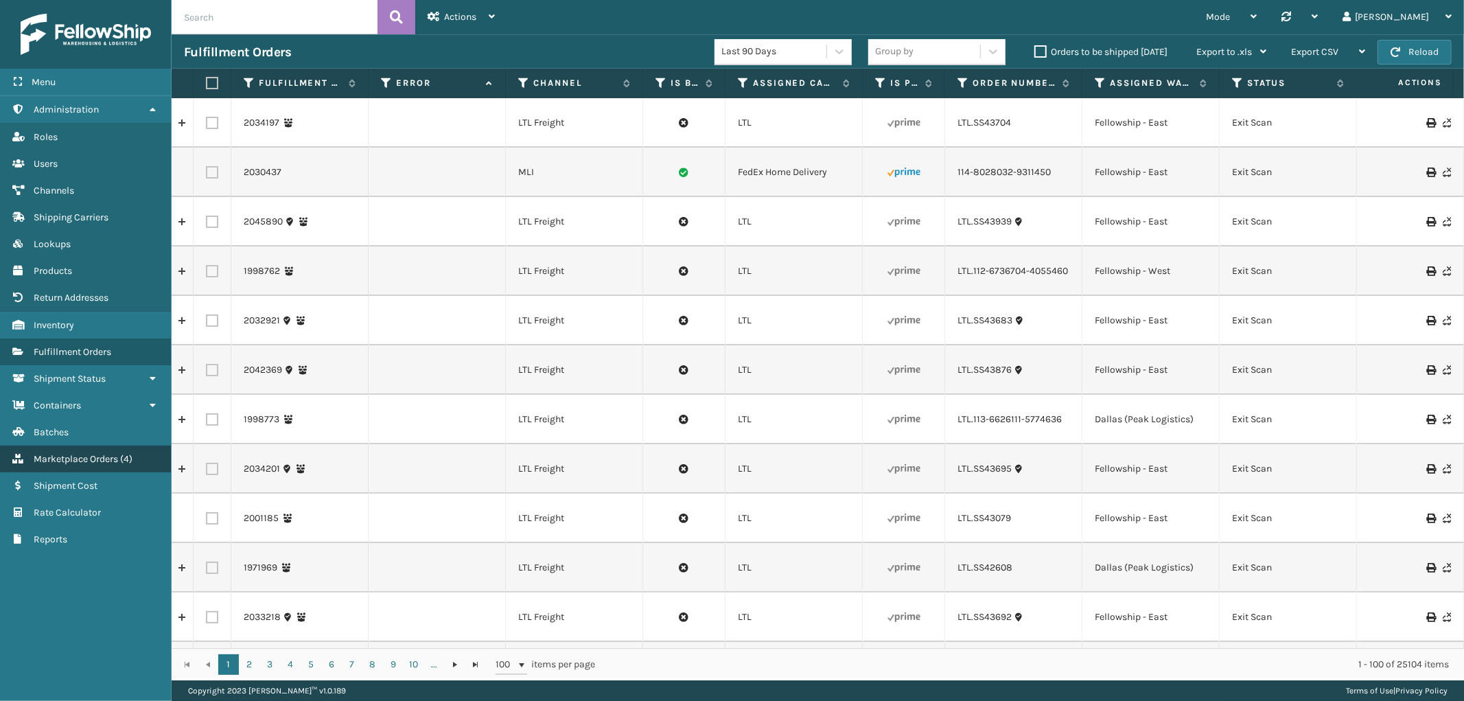
click at [88, 453] on span "Marketplace Orders" at bounding box center [76, 459] width 84 height 12
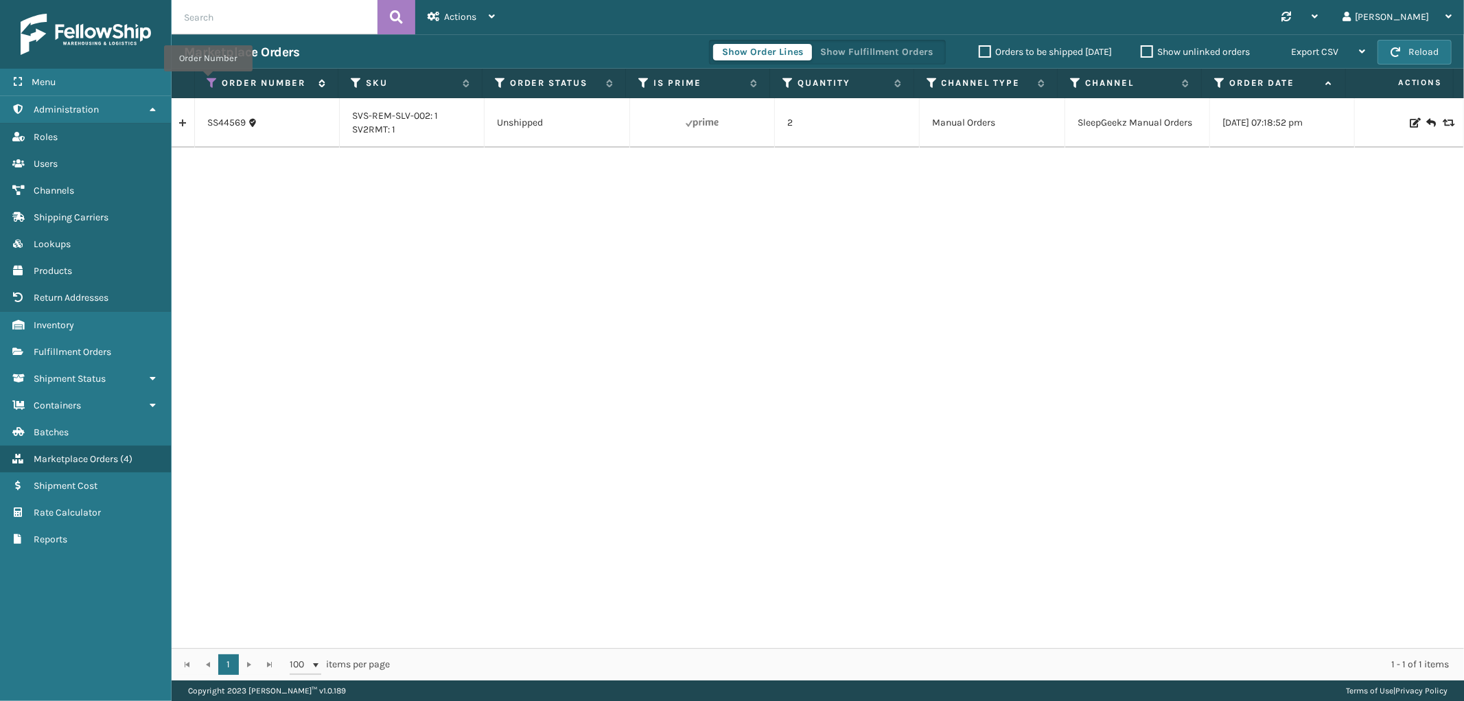
click at [208, 81] on icon at bounding box center [212, 83] width 11 height 12
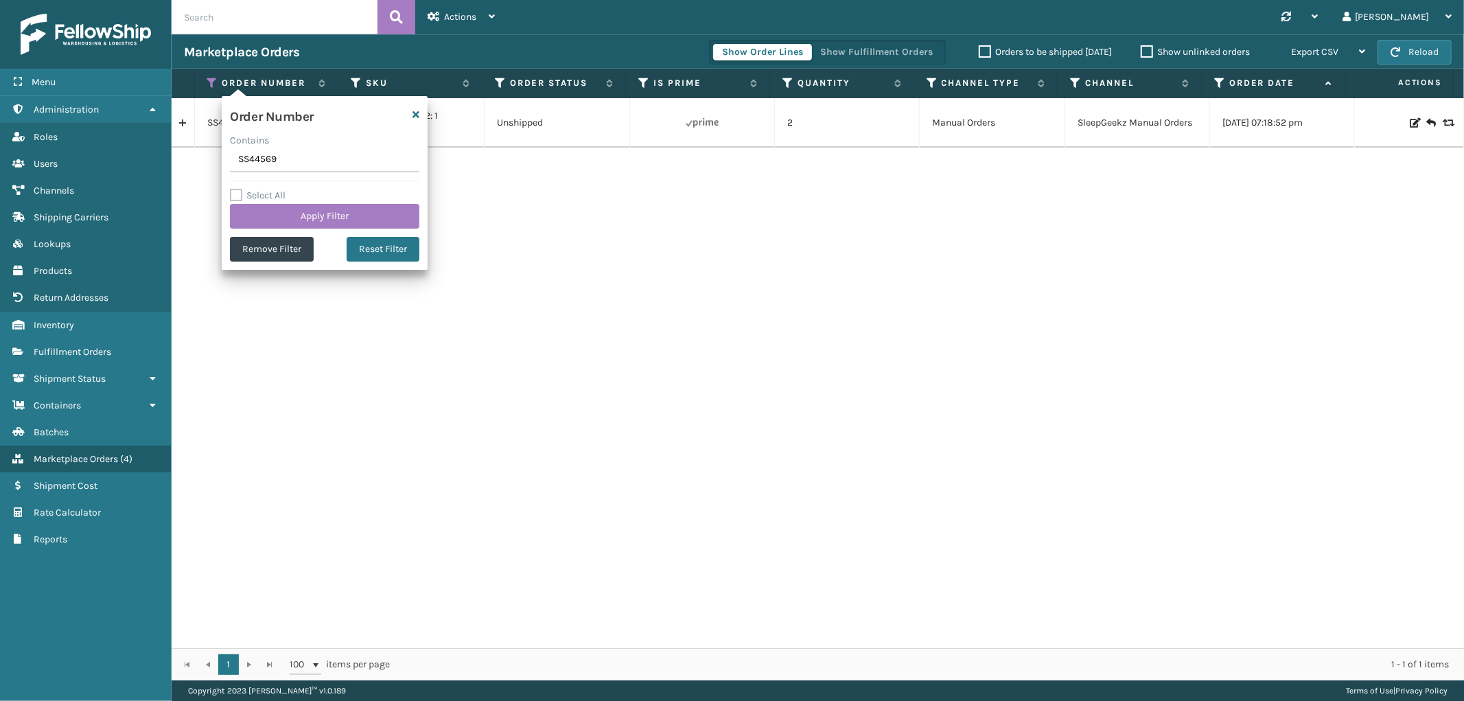
click at [264, 163] on input "SS44569" at bounding box center [324, 160] width 189 height 25
type input "113-8264898-4035413"
click at [280, 216] on button "Apply Filter" at bounding box center [324, 216] width 189 height 25
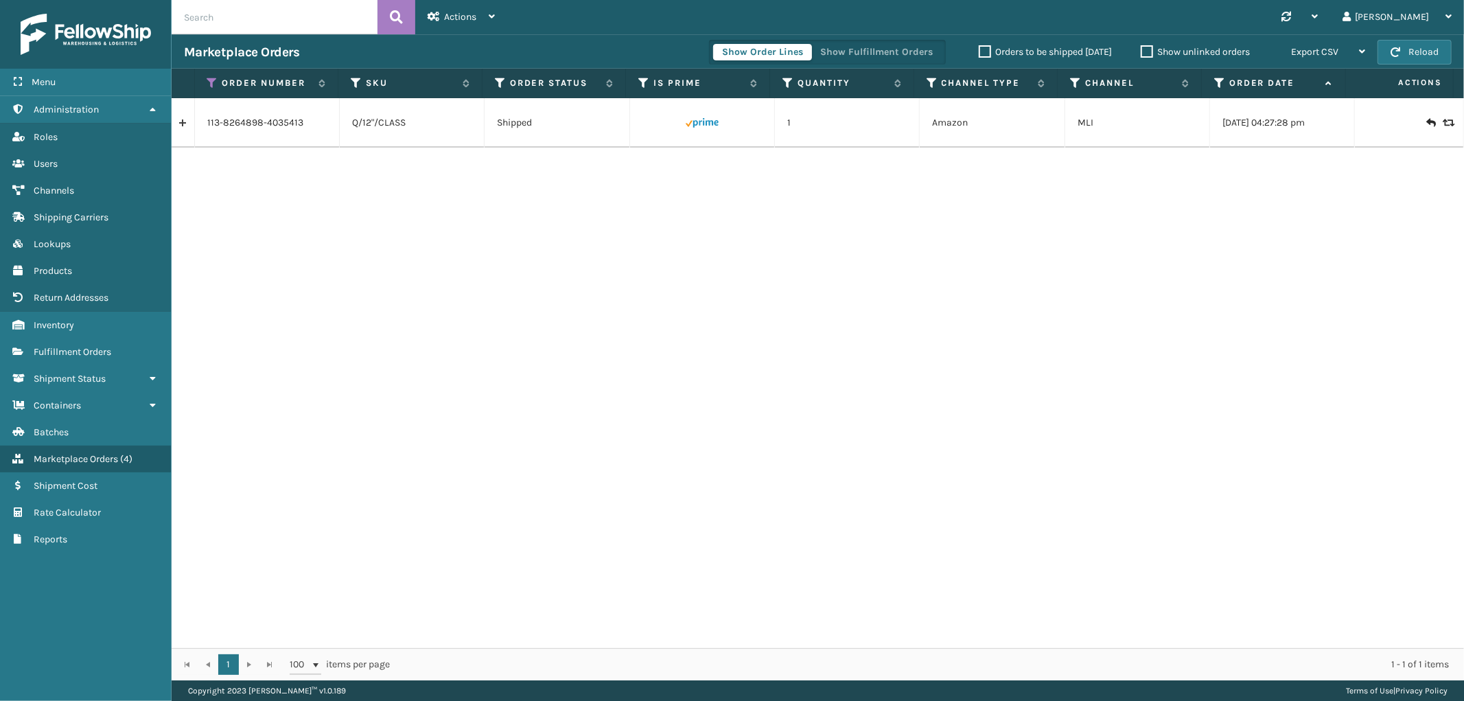
click at [174, 129] on link at bounding box center [183, 123] width 23 height 22
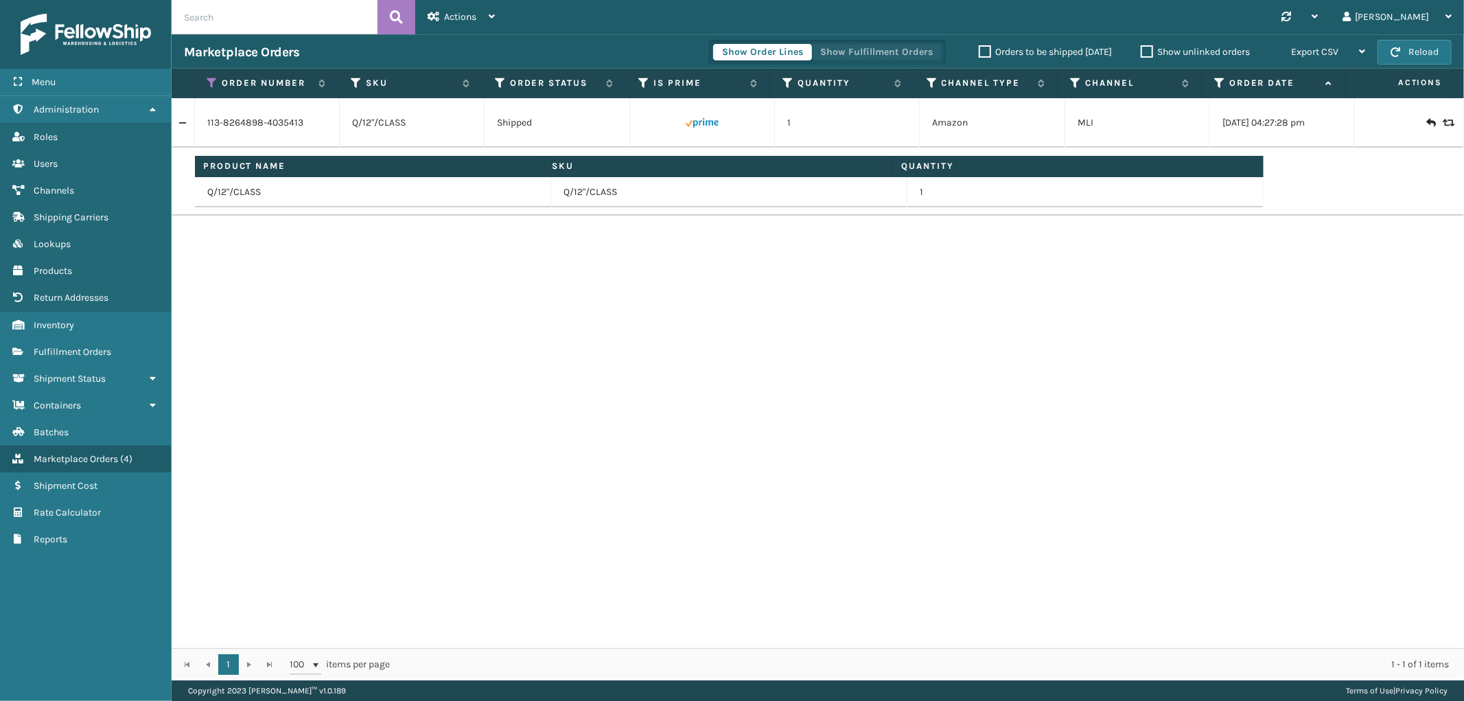
click at [893, 45] on button "Show Fulfillment Orders" at bounding box center [876, 52] width 130 height 16
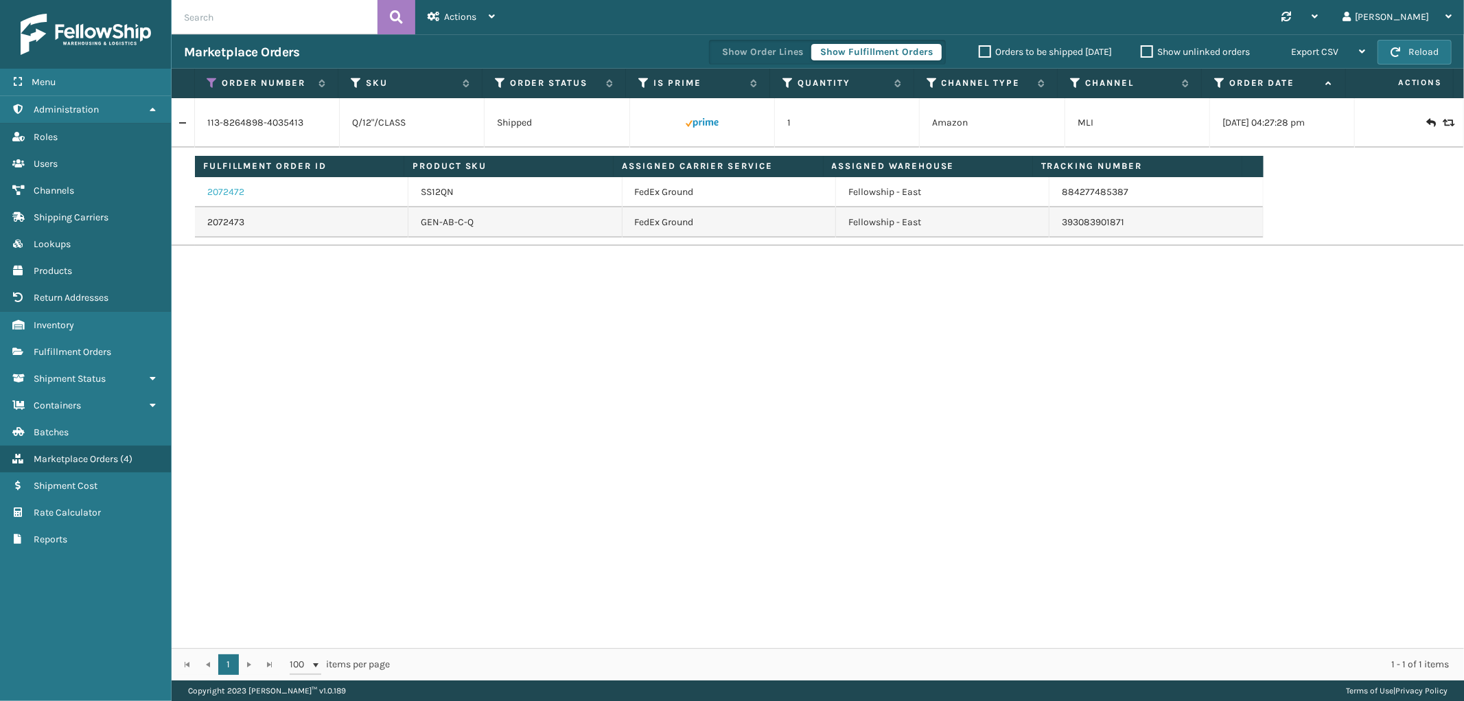
click at [222, 192] on link "2072472" at bounding box center [225, 192] width 37 height 14
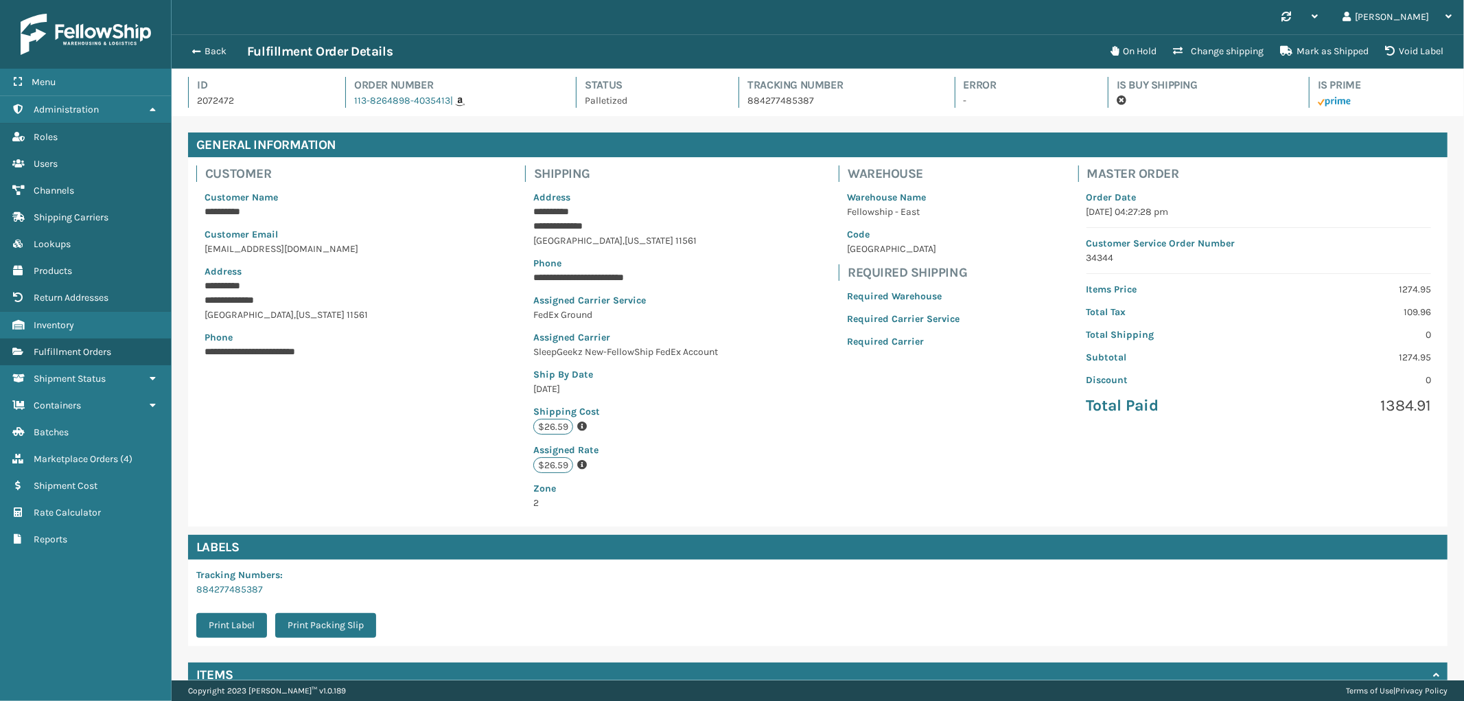
scroll to position [32, 1293]
click at [211, 54] on button "Back" at bounding box center [215, 51] width 63 height 12
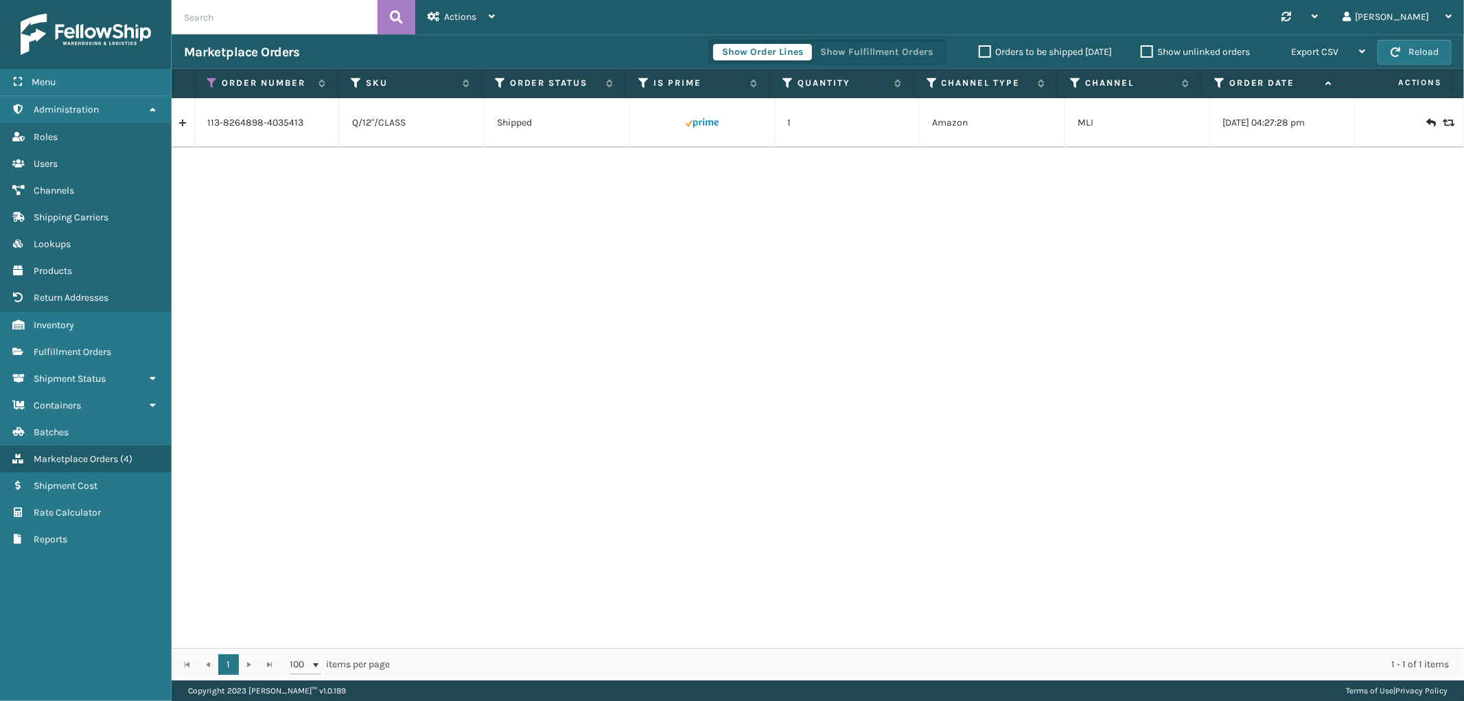
click at [176, 128] on link at bounding box center [183, 123] width 23 height 22
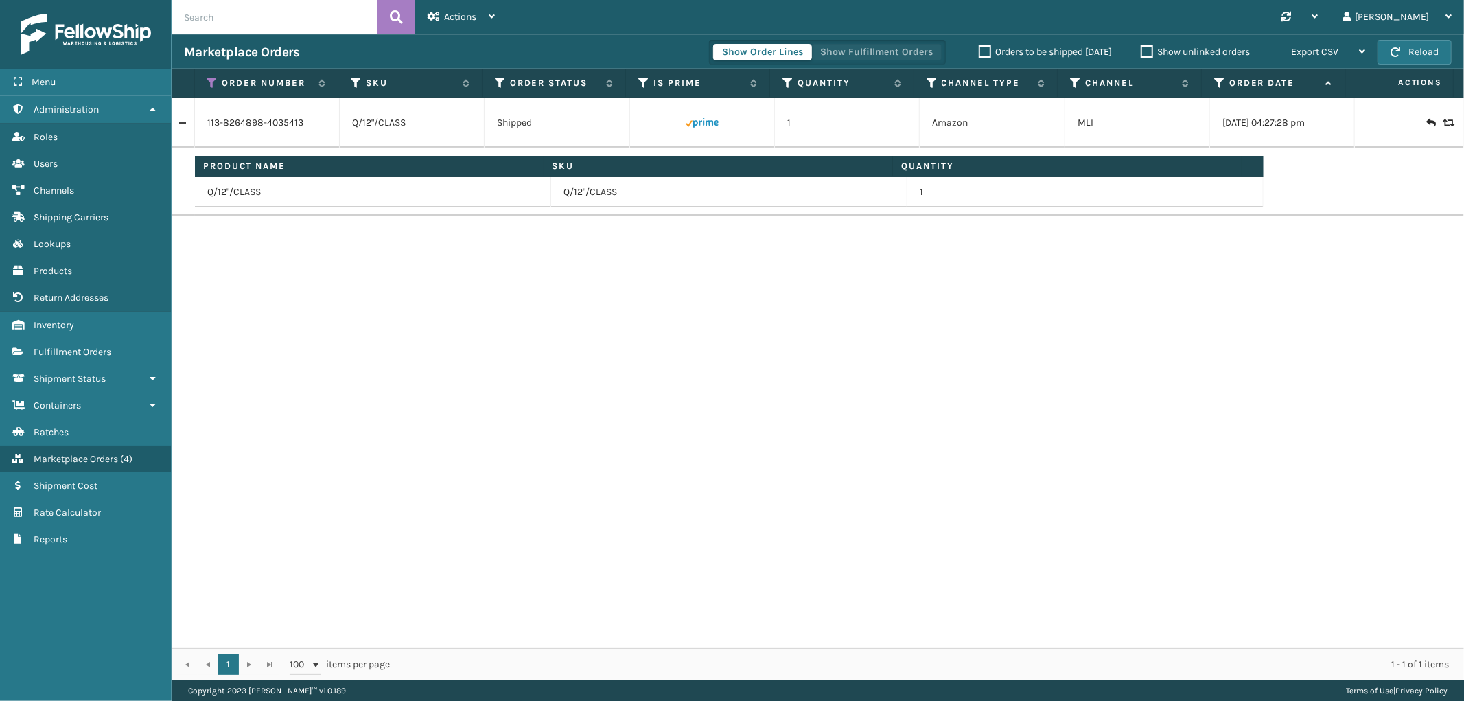
click at [876, 49] on button "Show Fulfillment Orders" at bounding box center [876, 52] width 130 height 16
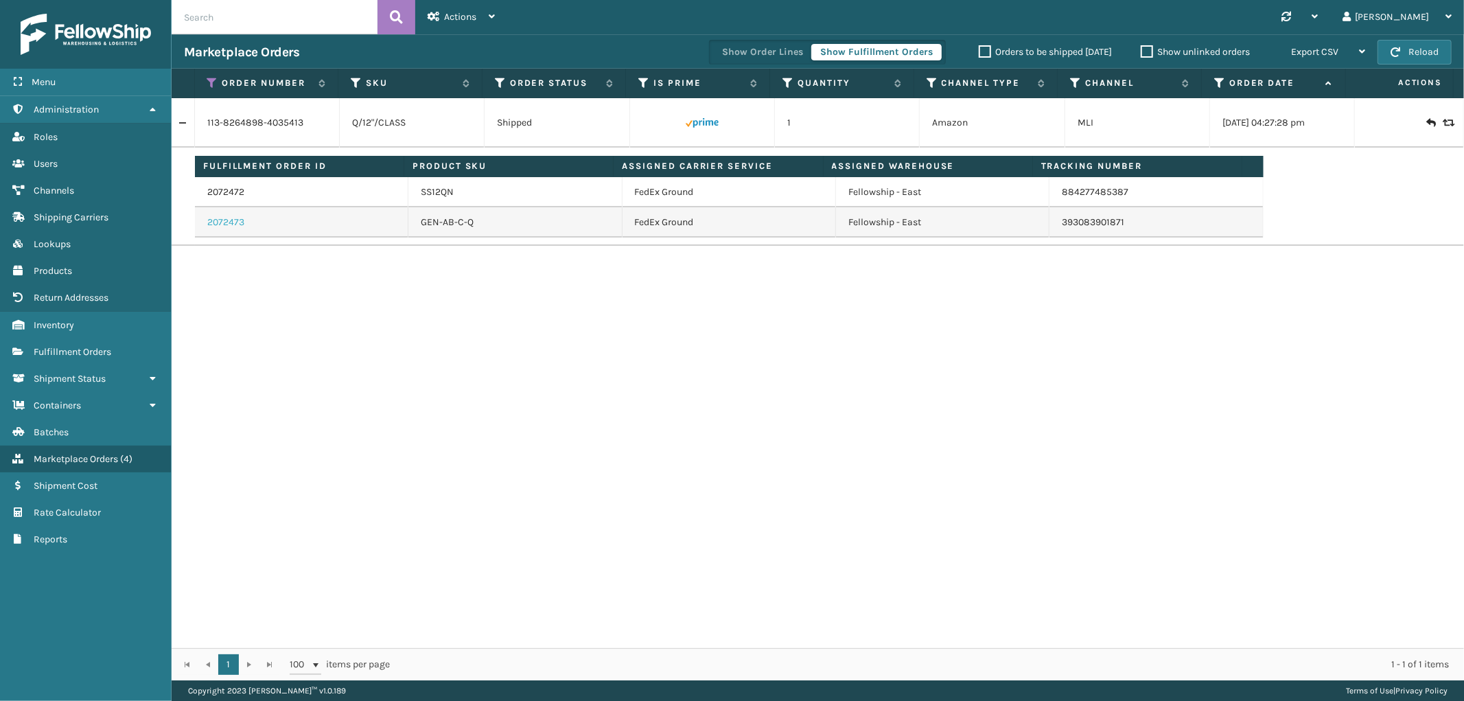
click at [236, 222] on link "2072473" at bounding box center [225, 223] width 37 height 14
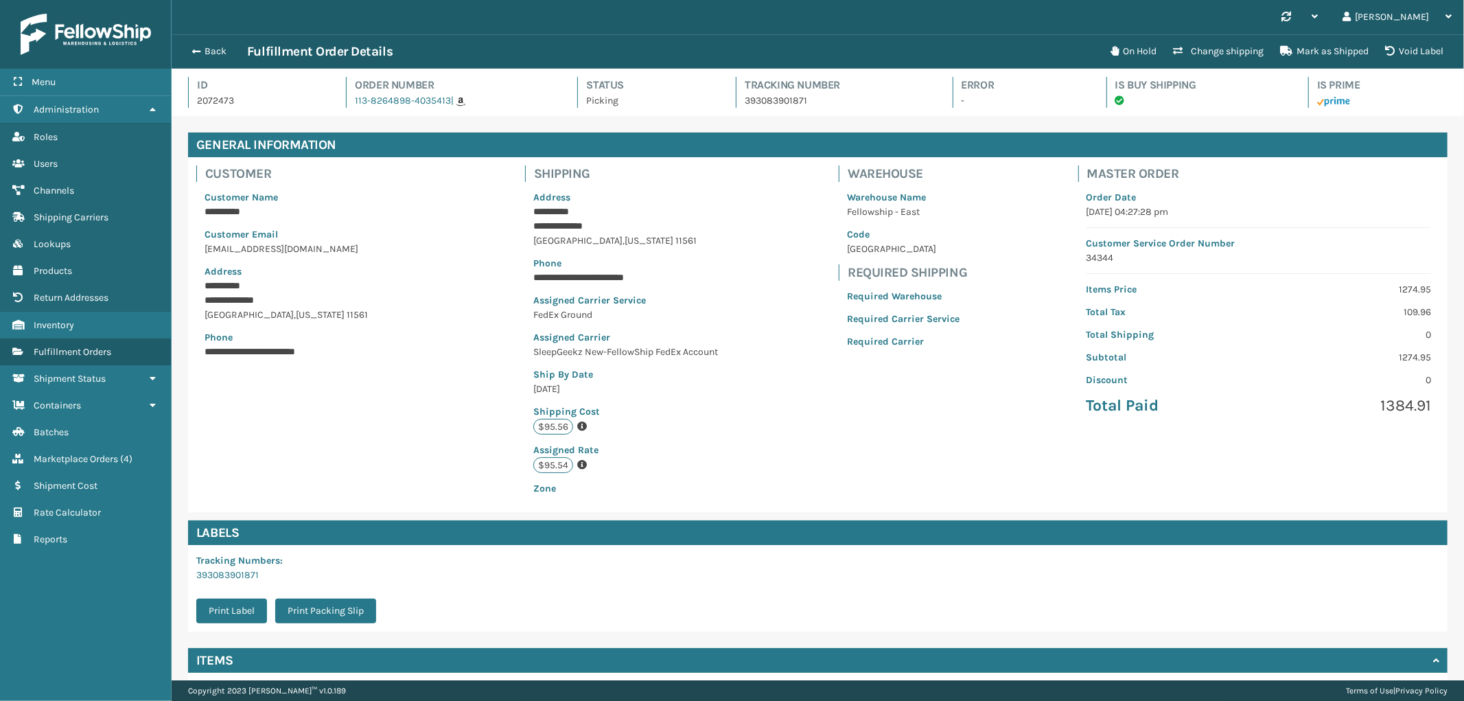
scroll to position [32, 1293]
click at [71, 453] on span "Marketplace Orders" at bounding box center [76, 459] width 84 height 12
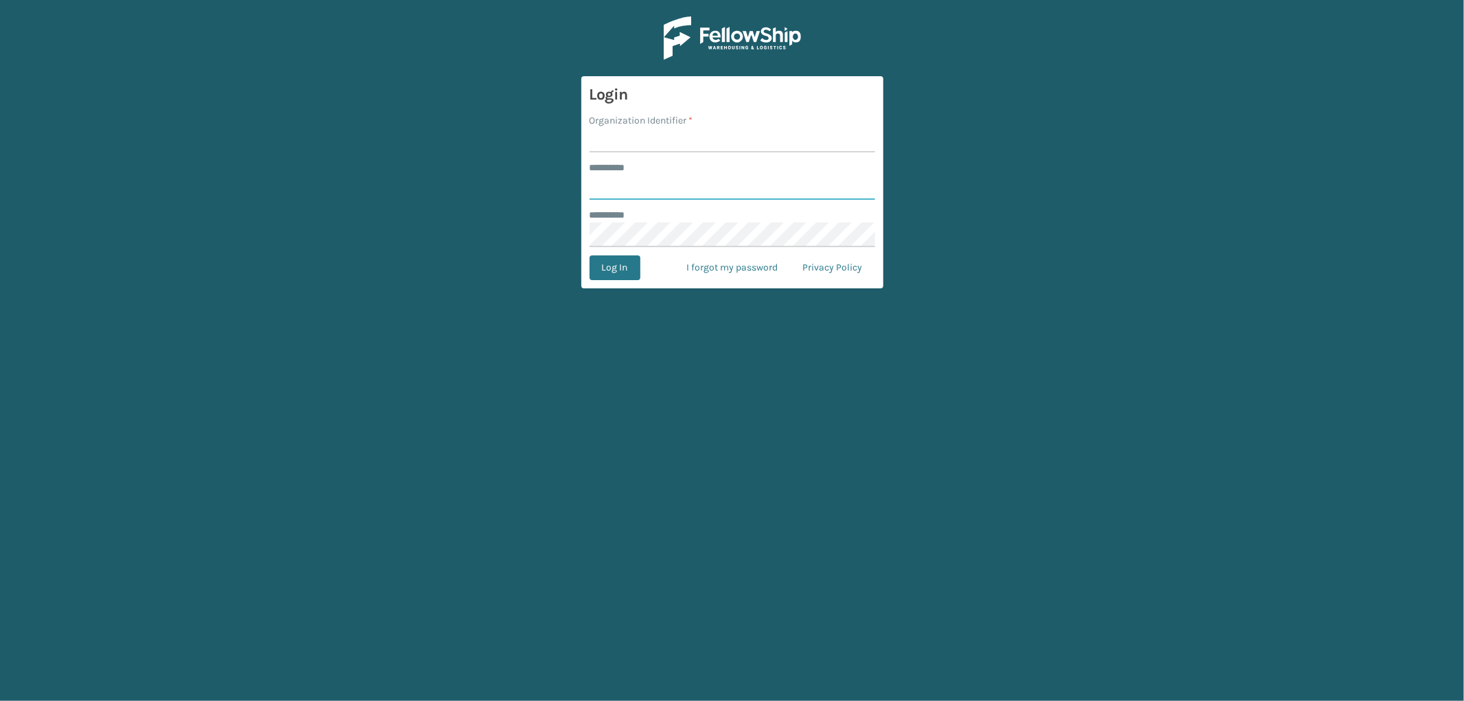
type input "*********"
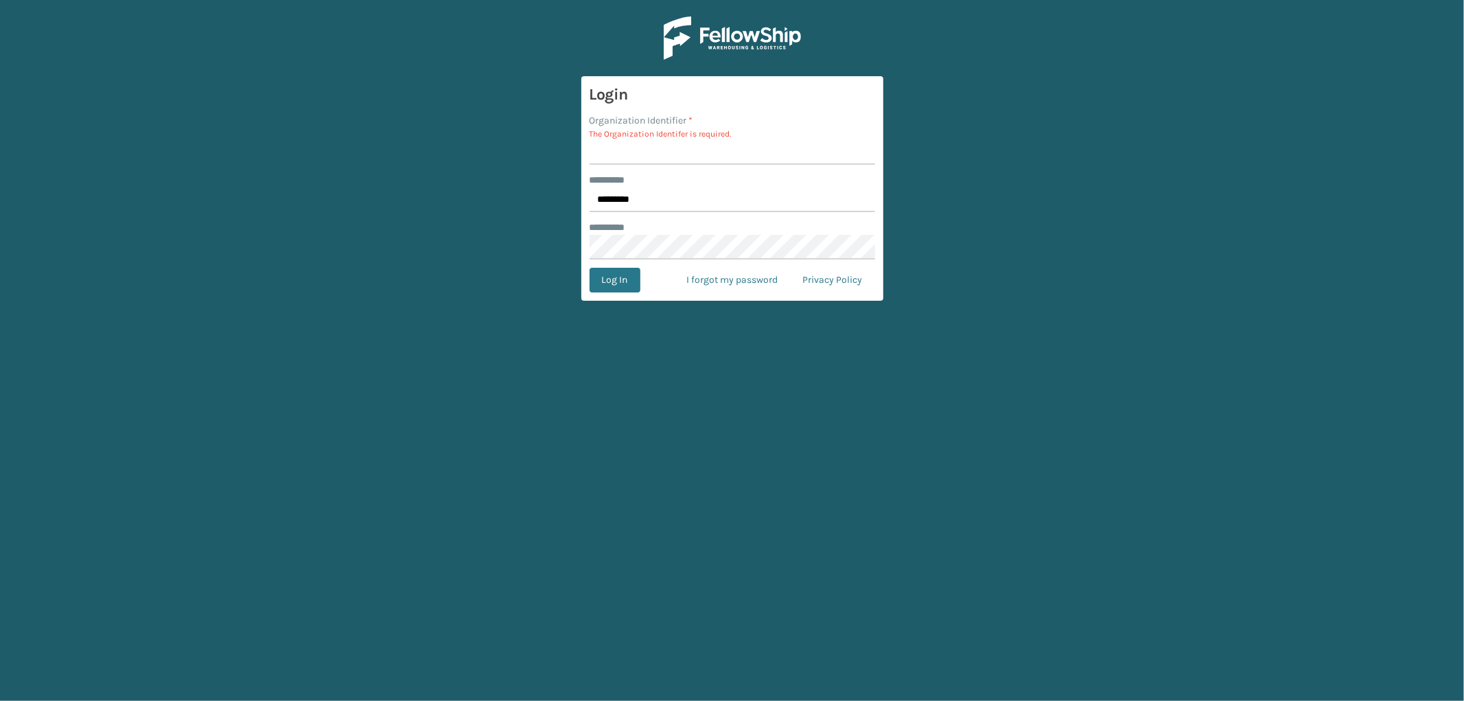
click at [687, 137] on p "The Organization Identifer is required." at bounding box center [733, 134] width 286 height 12
click at [677, 160] on input "Organization Identifier *" at bounding box center [733, 152] width 286 height 25
type input "SleepGeekz"
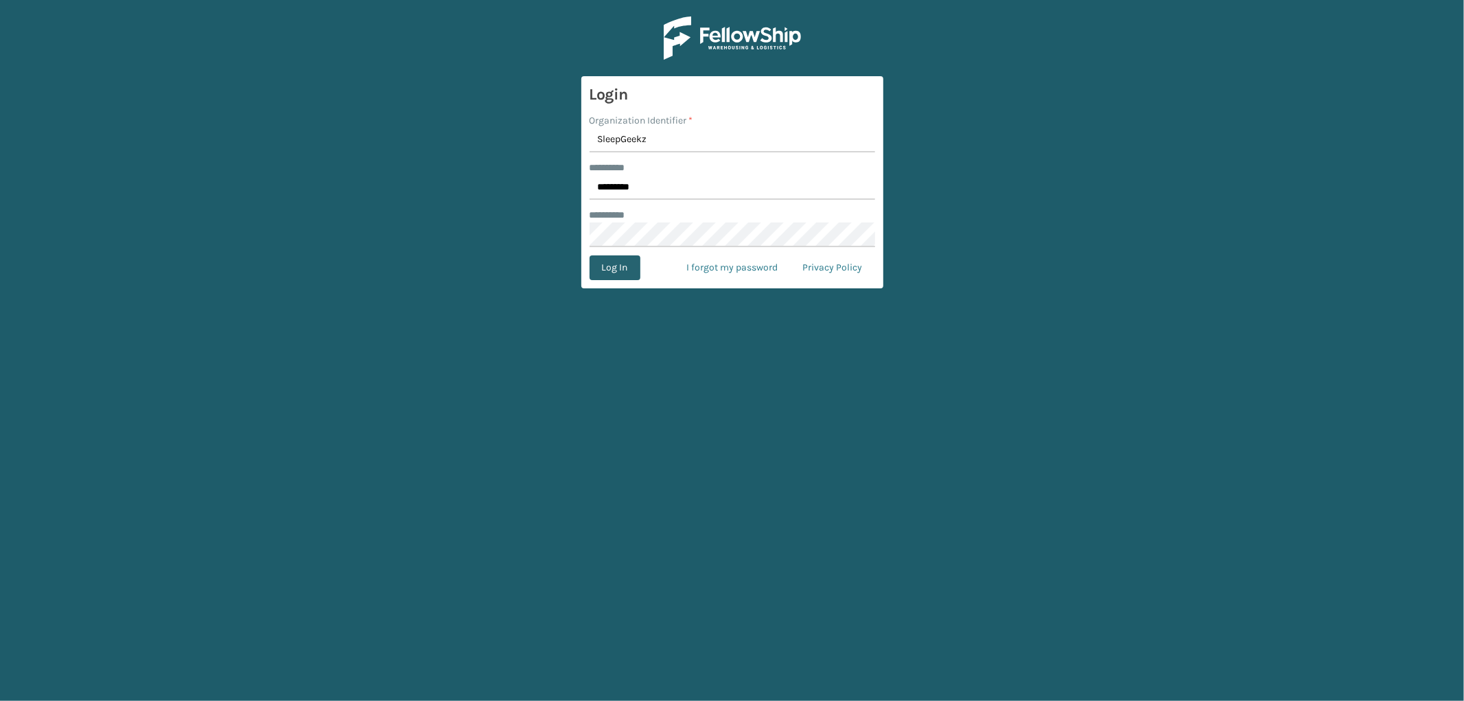
click at [601, 273] on button "Log In" at bounding box center [615, 267] width 51 height 25
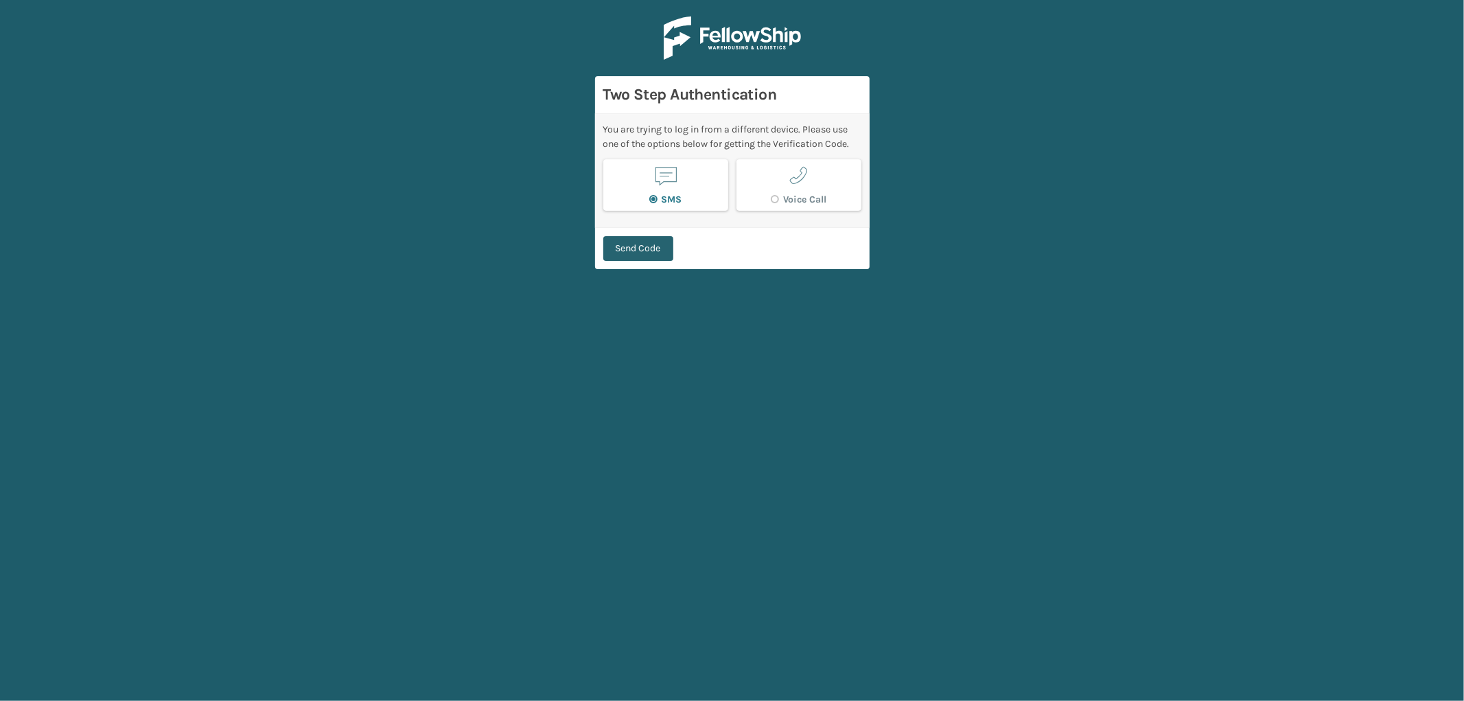
click at [656, 252] on button "Send Code" at bounding box center [638, 248] width 70 height 25
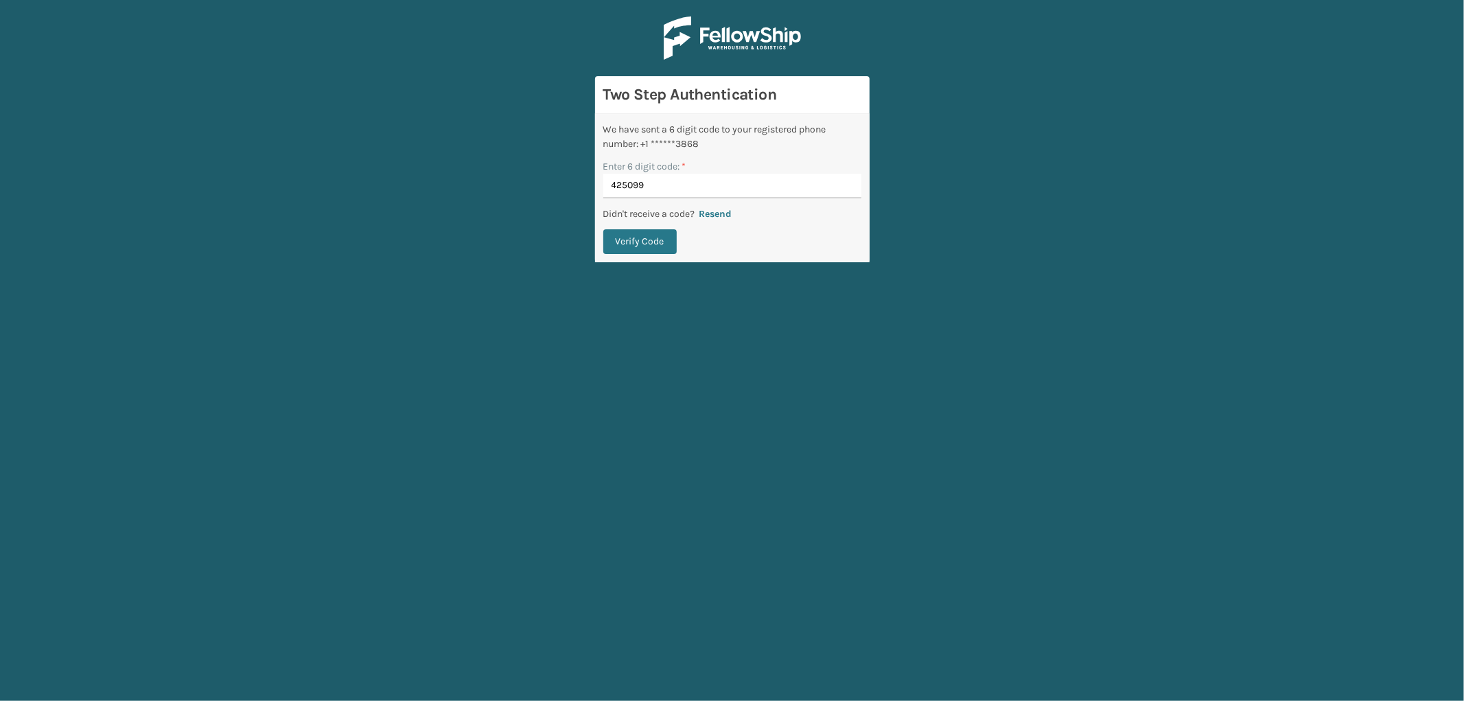
type input "425099"
click at [603, 229] on button "Verify Code" at bounding box center [639, 241] width 73 height 25
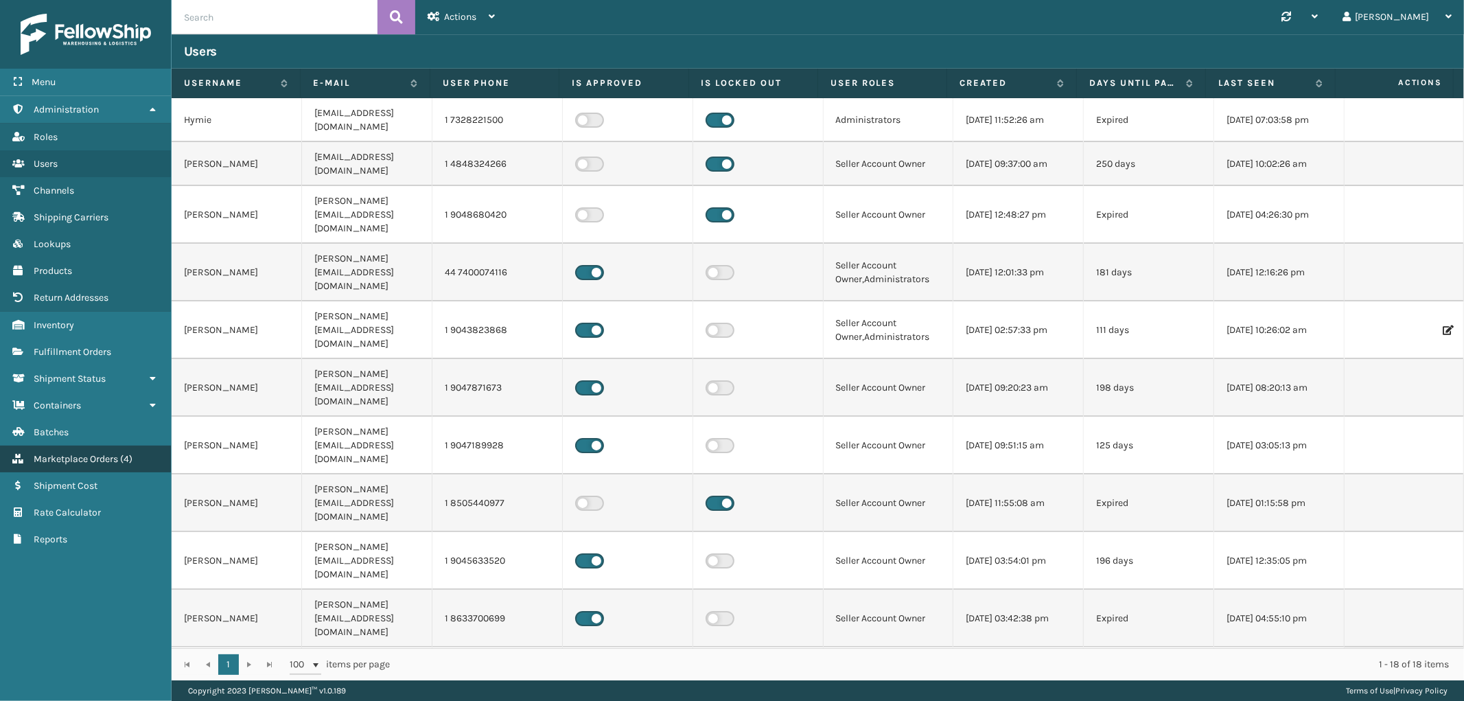
click at [78, 453] on span "Marketplace Orders" at bounding box center [76, 459] width 84 height 12
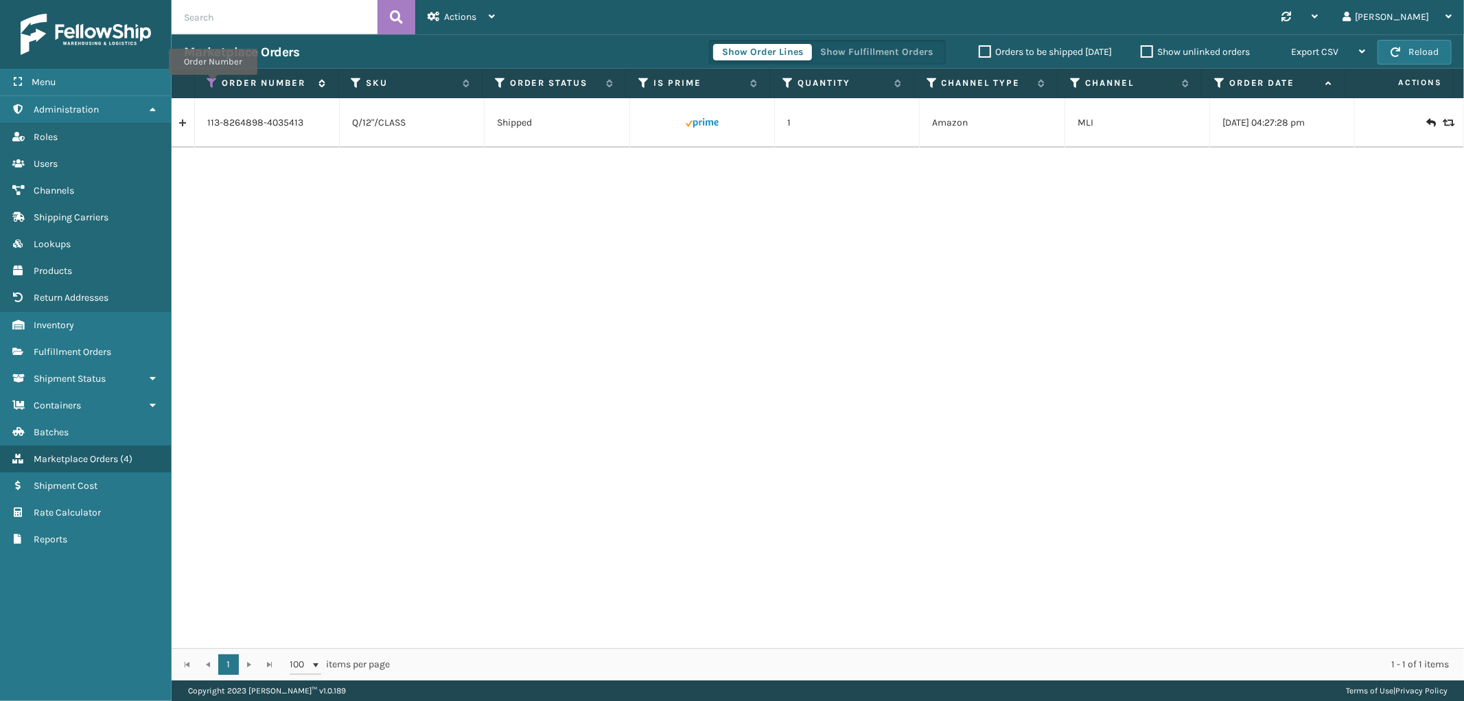
click at [213, 84] on icon at bounding box center [212, 83] width 11 height 12
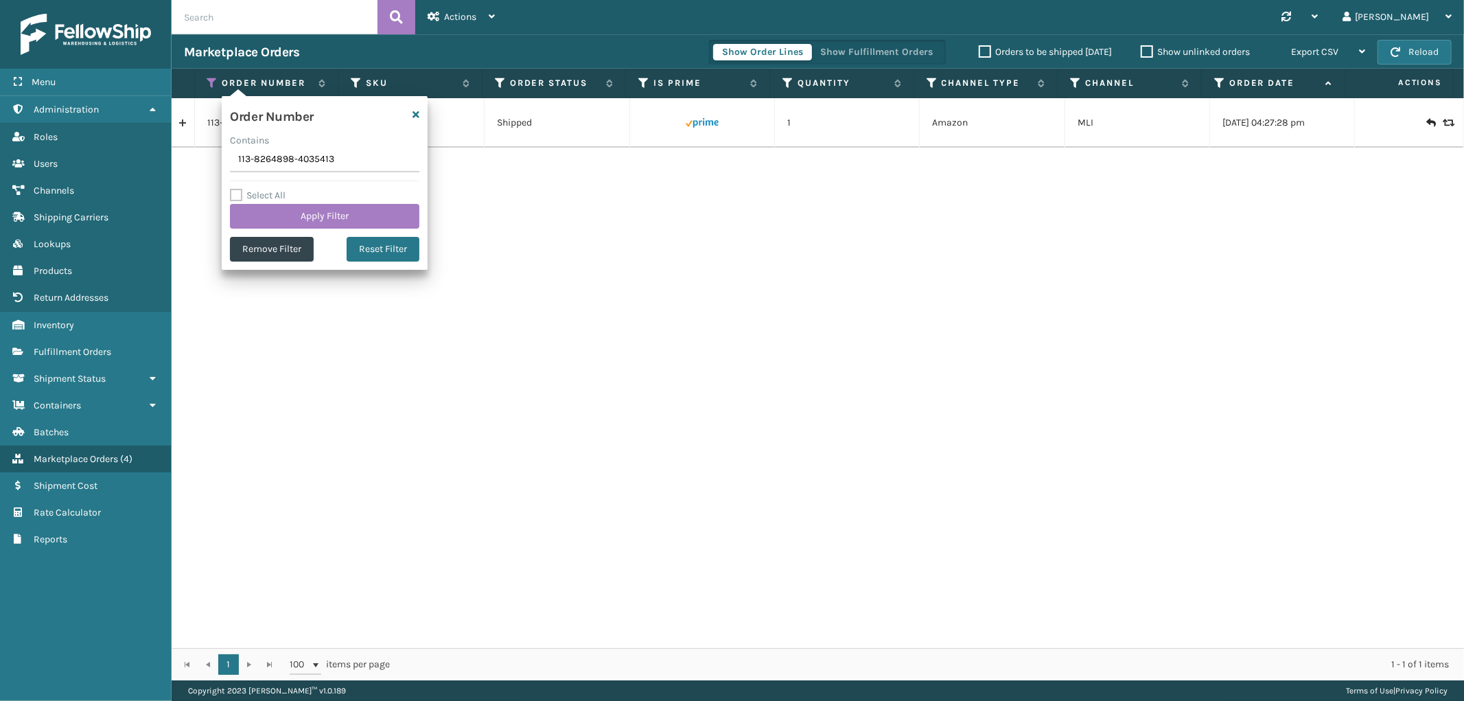
click at [252, 158] on input "113-8264898-4035413" at bounding box center [324, 160] width 189 height 25
type input "SS44438"
click at [266, 218] on button "Apply Filter" at bounding box center [324, 216] width 189 height 25
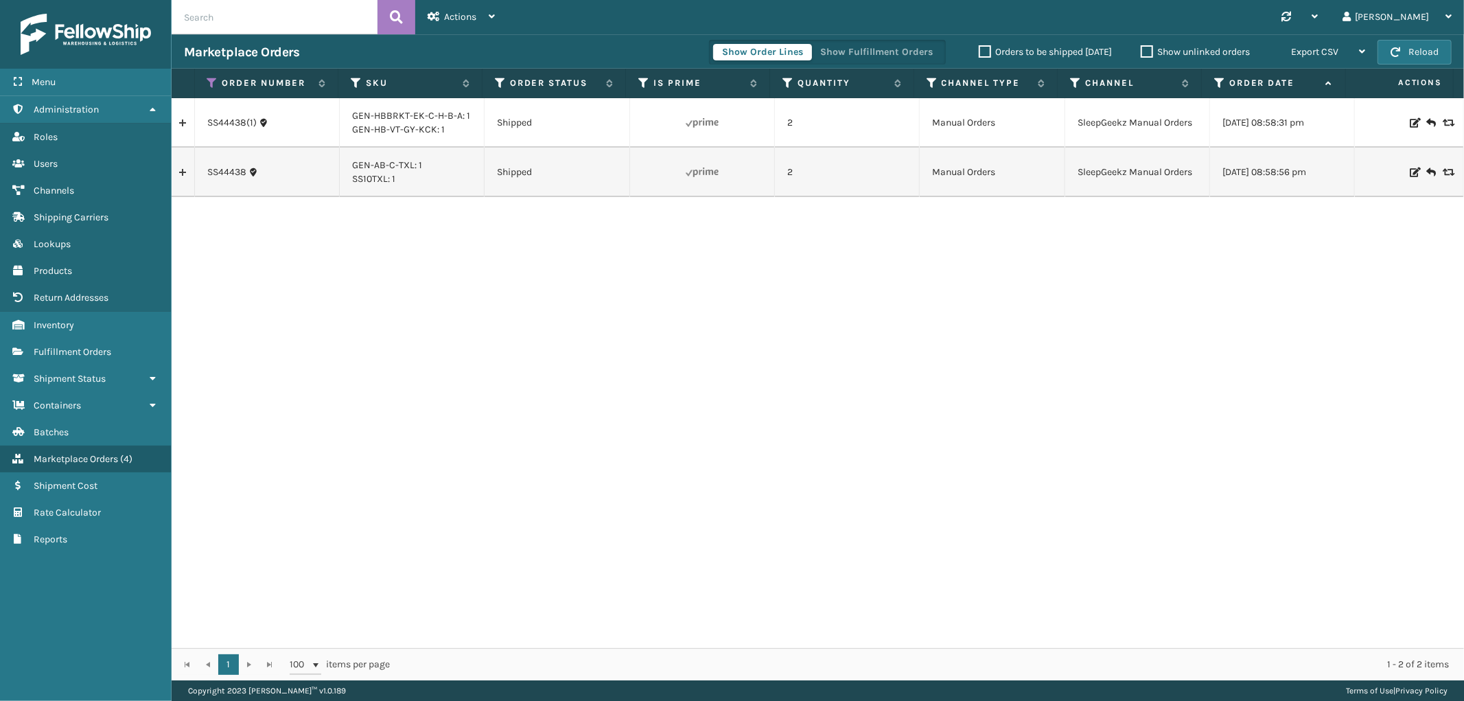
click at [187, 169] on link at bounding box center [183, 172] width 23 height 22
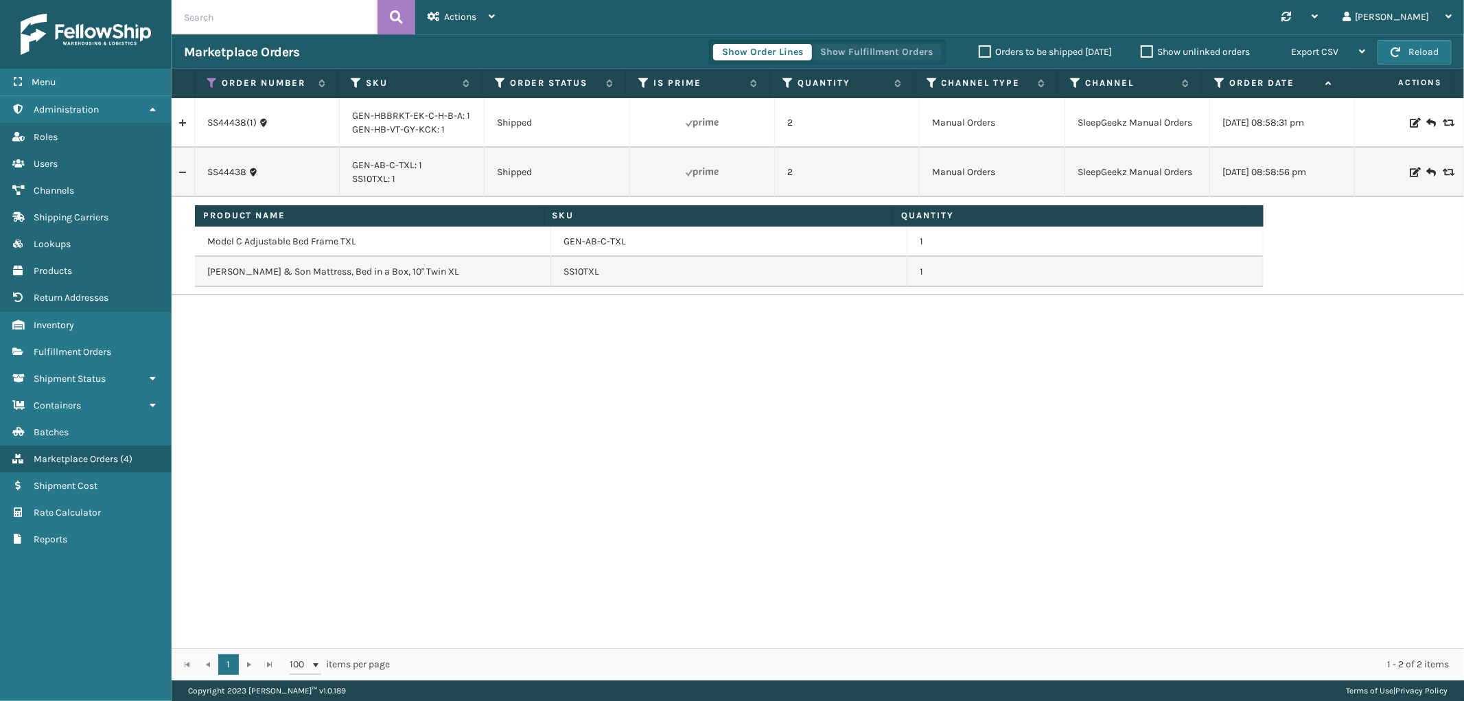
click at [839, 57] on button "Show Fulfillment Orders" at bounding box center [876, 52] width 130 height 16
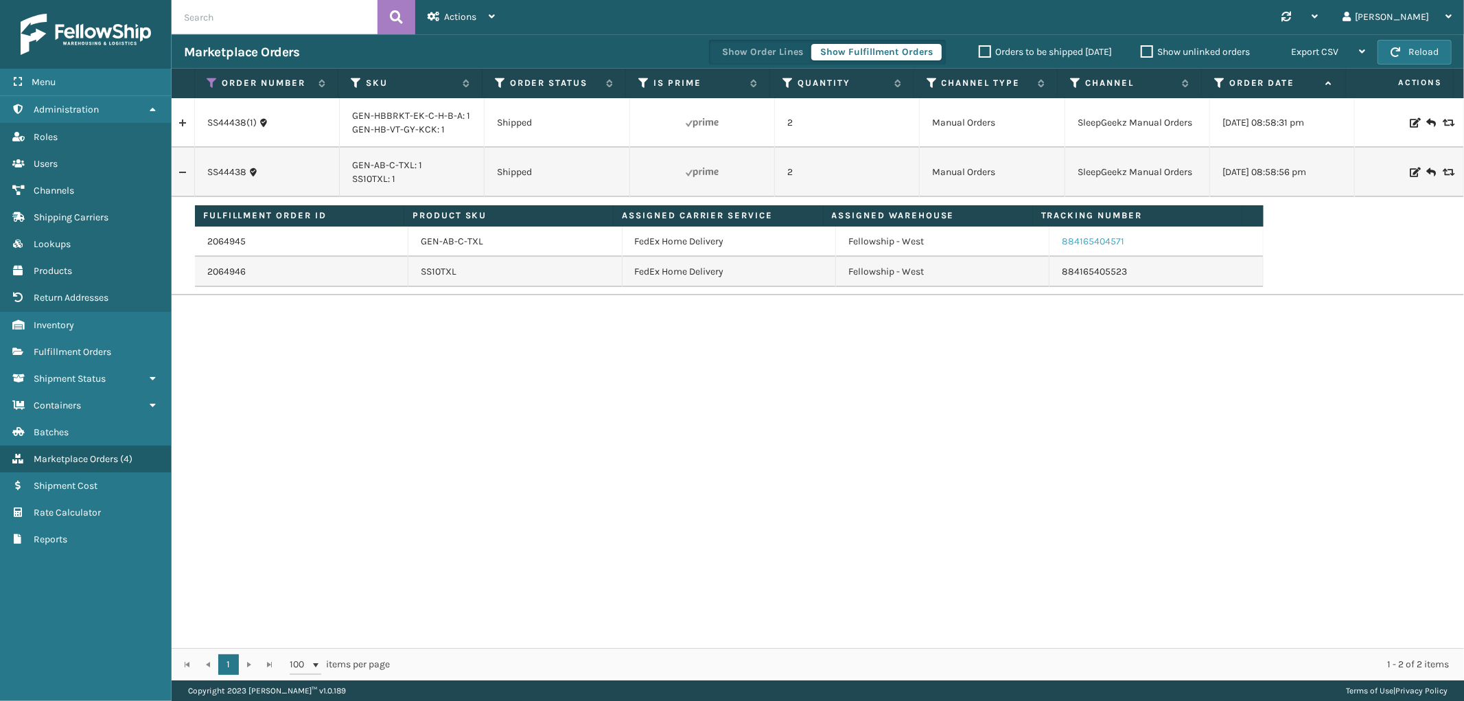
click at [1091, 239] on link "884165404571" at bounding box center [1093, 241] width 62 height 12
click at [1102, 272] on link "884165405523" at bounding box center [1094, 272] width 65 height 12
click at [227, 244] on link "2064945" at bounding box center [226, 242] width 38 height 14
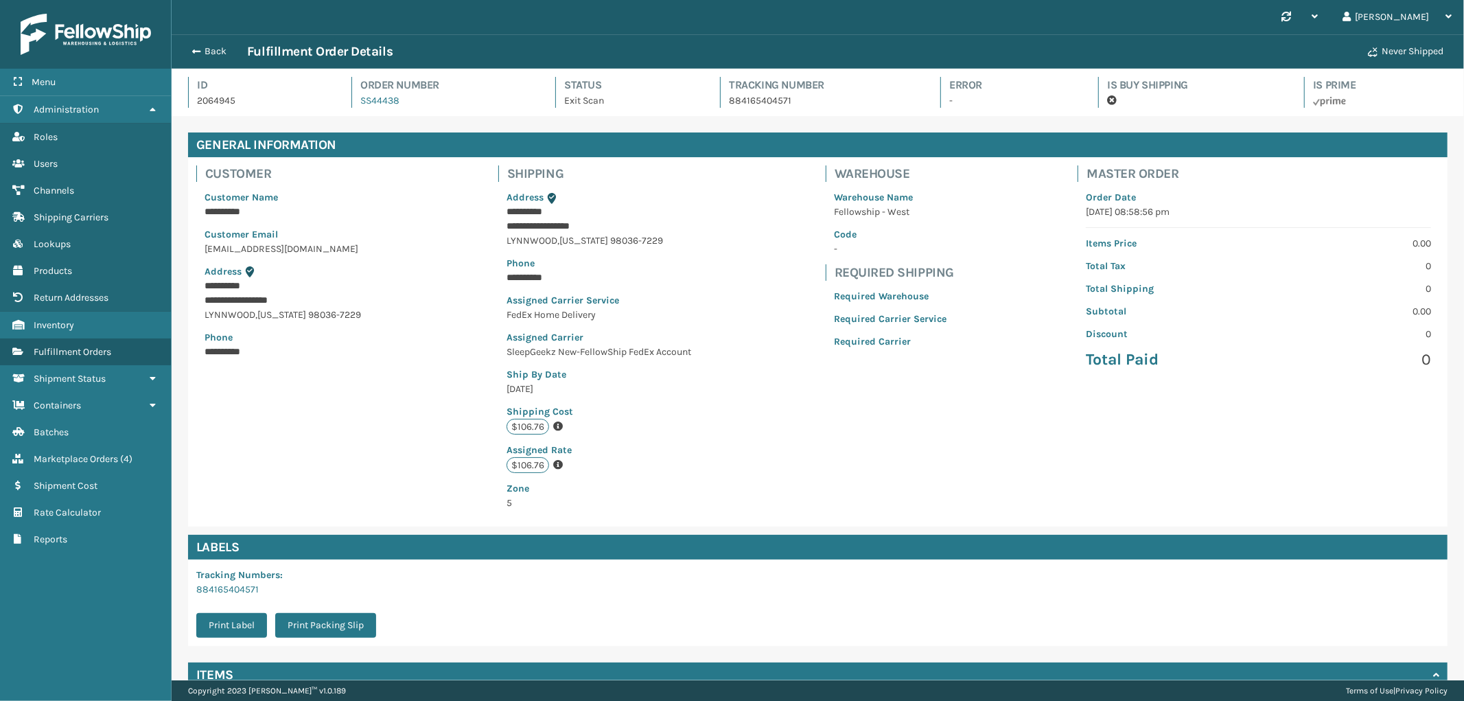
scroll to position [32, 1293]
